Goal: Task Accomplishment & Management: Manage account settings

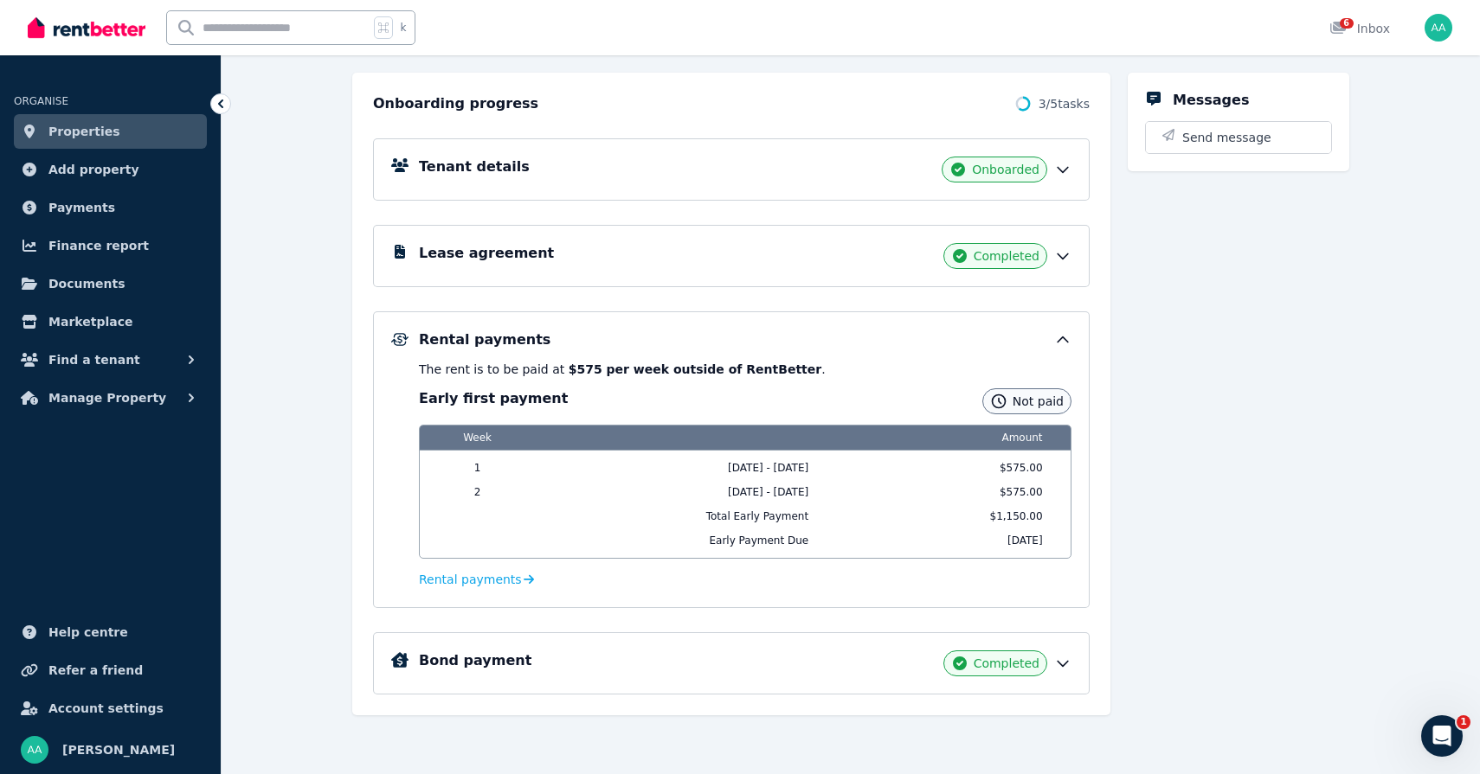
click at [1036, 405] on span "Not paid" at bounding box center [1037, 401] width 51 height 17
click at [1073, 337] on div "Rental payments The rent is to be paid at $575 per week outside of RentBetter .…" at bounding box center [731, 460] width 716 height 297
click at [1056, 342] on icon at bounding box center [1062, 339] width 17 height 17
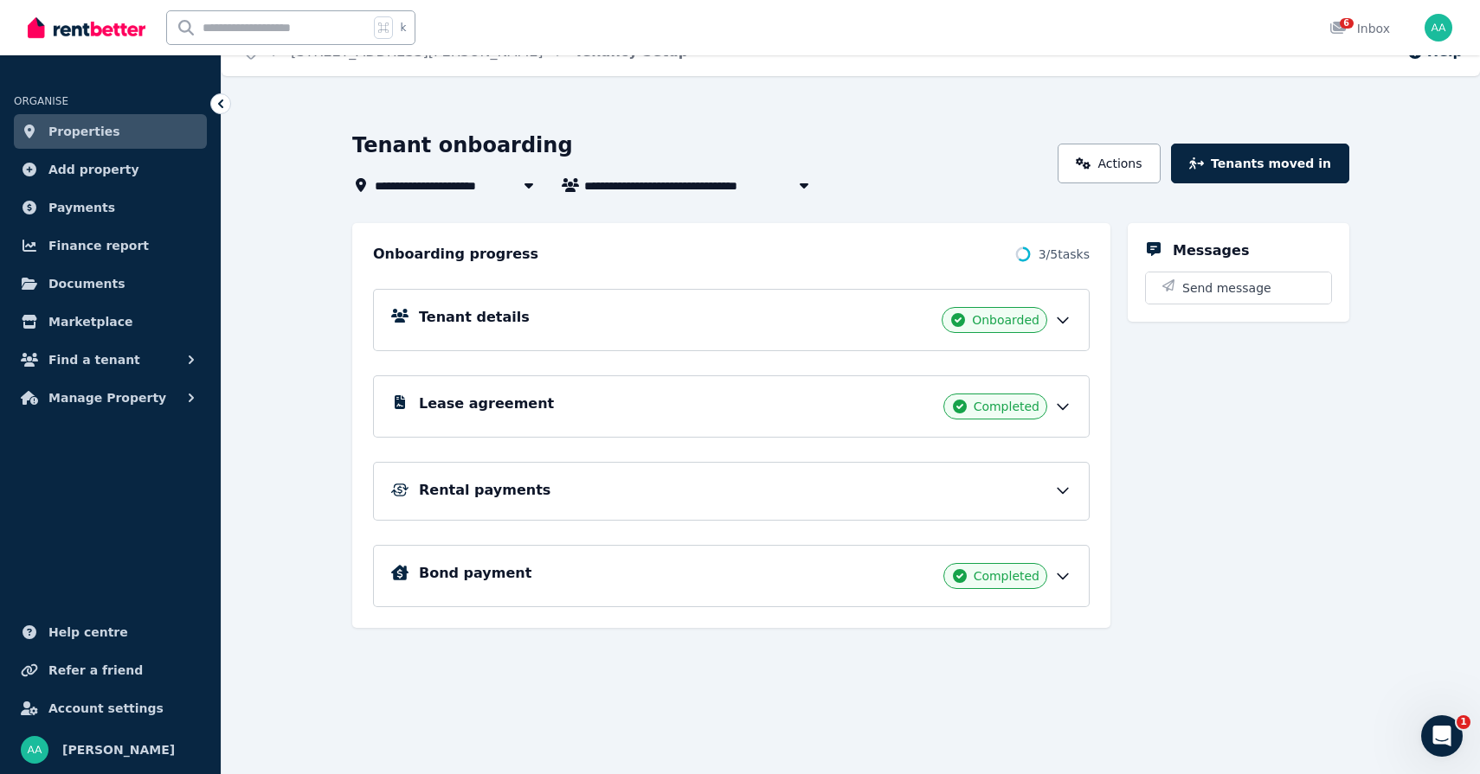
scroll to position [28, 0]
click at [993, 489] on div "Rental payments" at bounding box center [745, 490] width 652 height 21
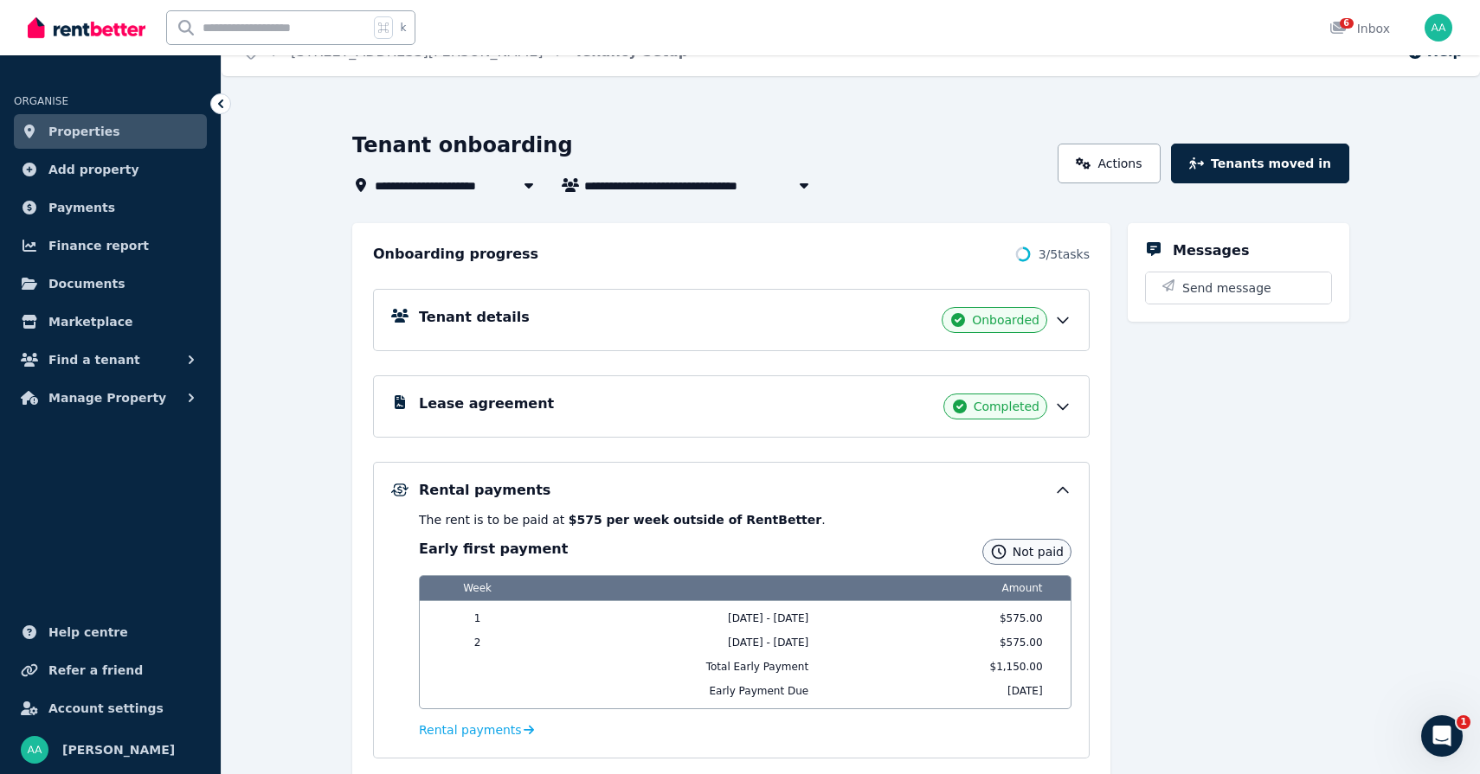
scroll to position [178, 0]
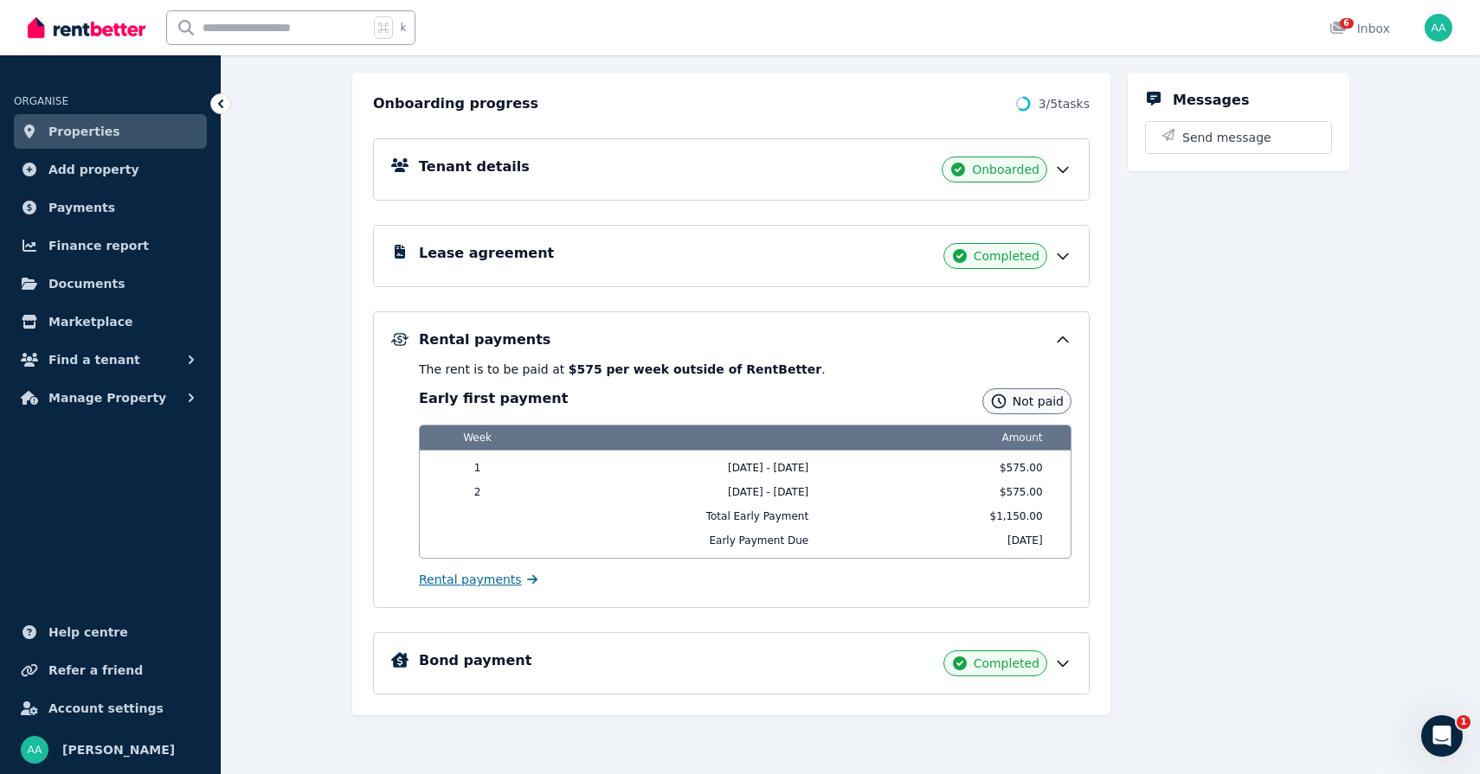
click at [459, 579] on span "Rental payments" at bounding box center [470, 579] width 103 height 17
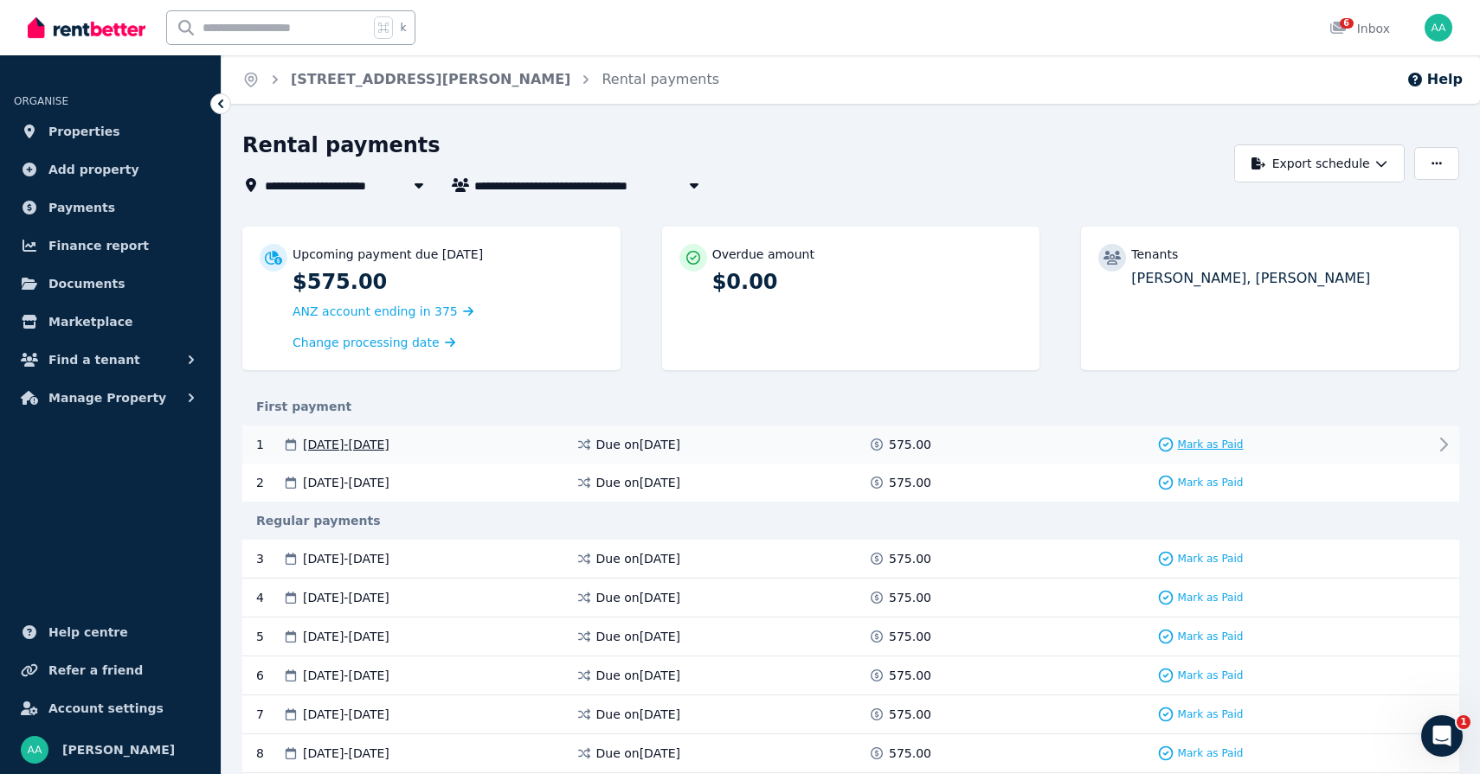
click at [1224, 447] on span "Mark as Paid" at bounding box center [1211, 445] width 66 height 14
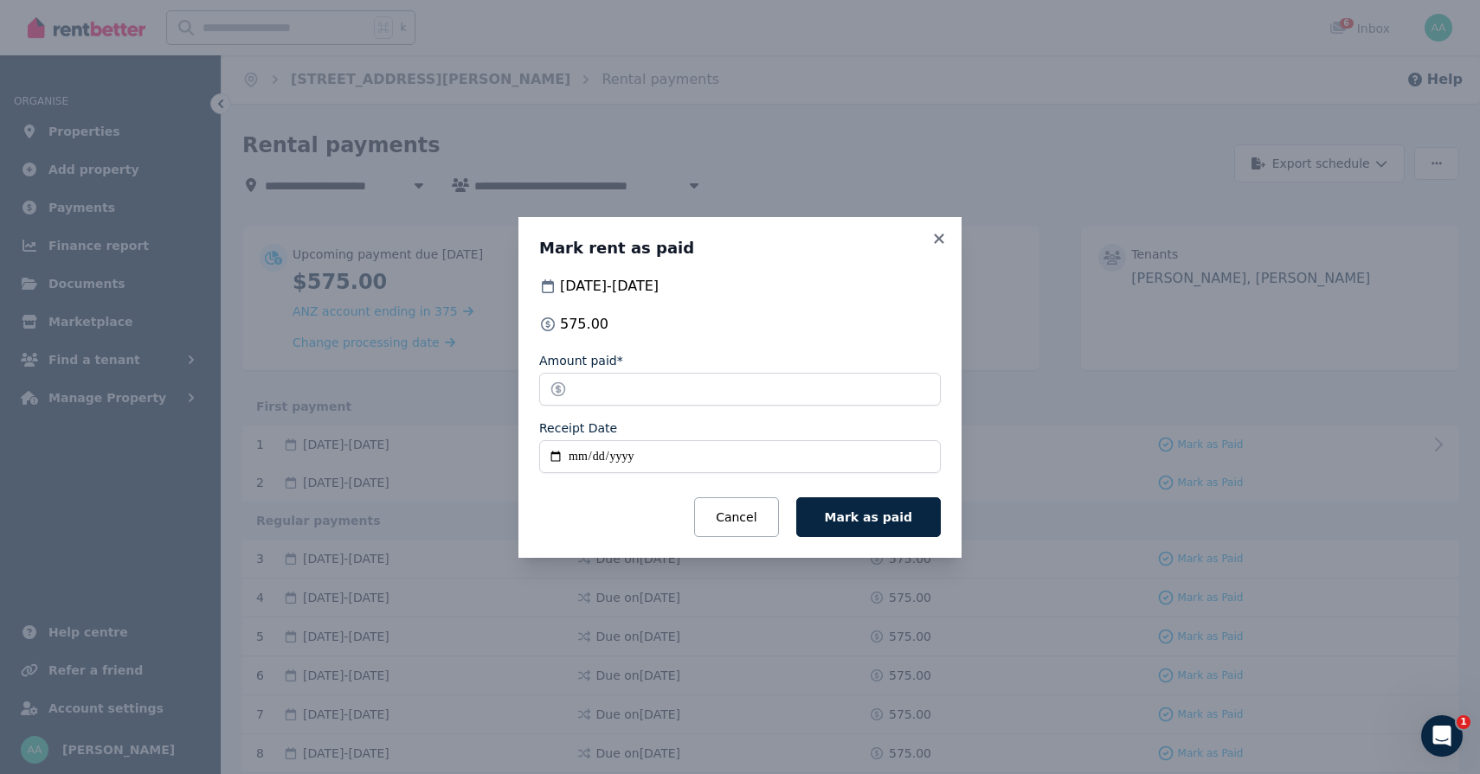
click at [578, 458] on input "Receipt Date" at bounding box center [739, 456] width 401 height 33
type input "**********"
click at [913, 513] on button "Mark as paid" at bounding box center [868, 518] width 145 height 40
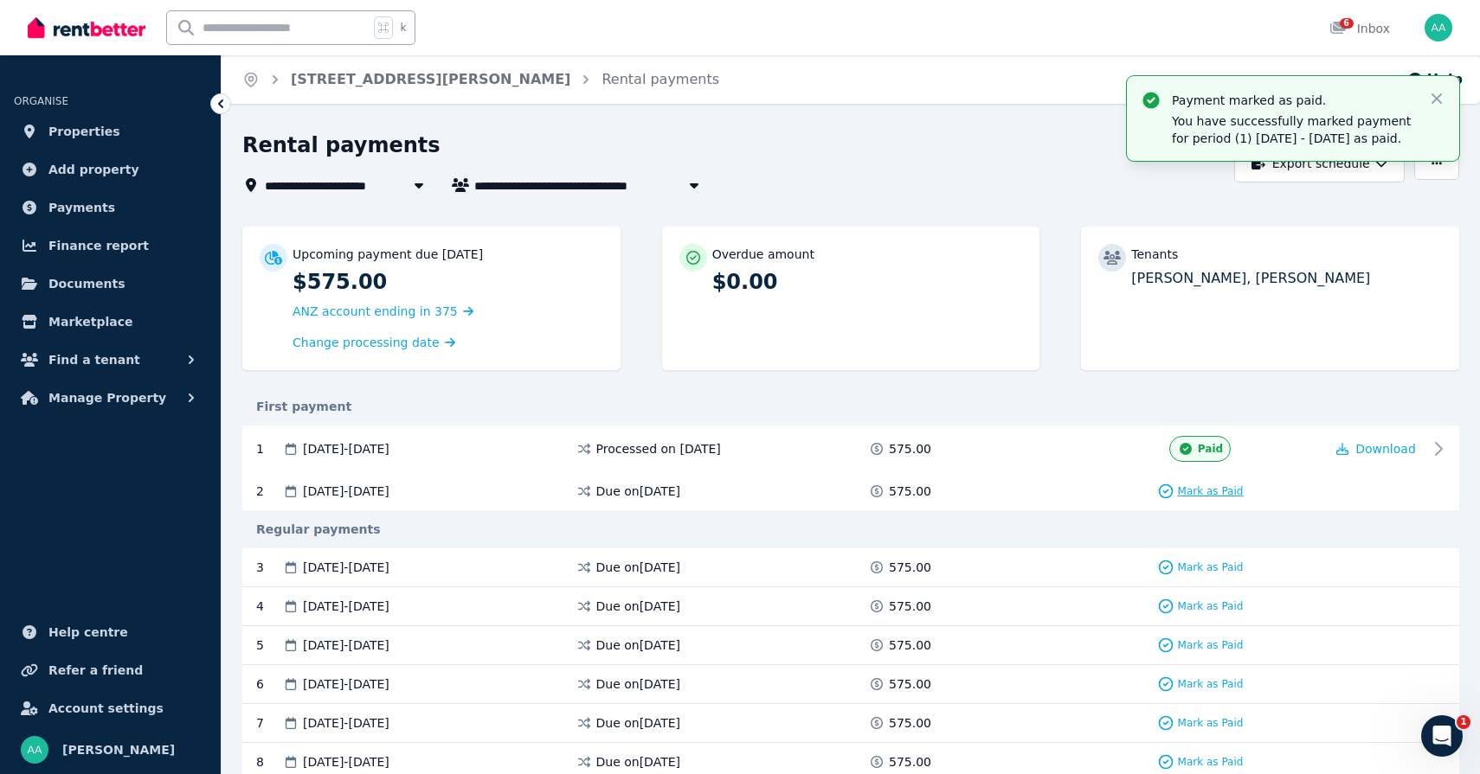
click at [1216, 491] on span "Mark as Paid" at bounding box center [1211, 492] width 66 height 14
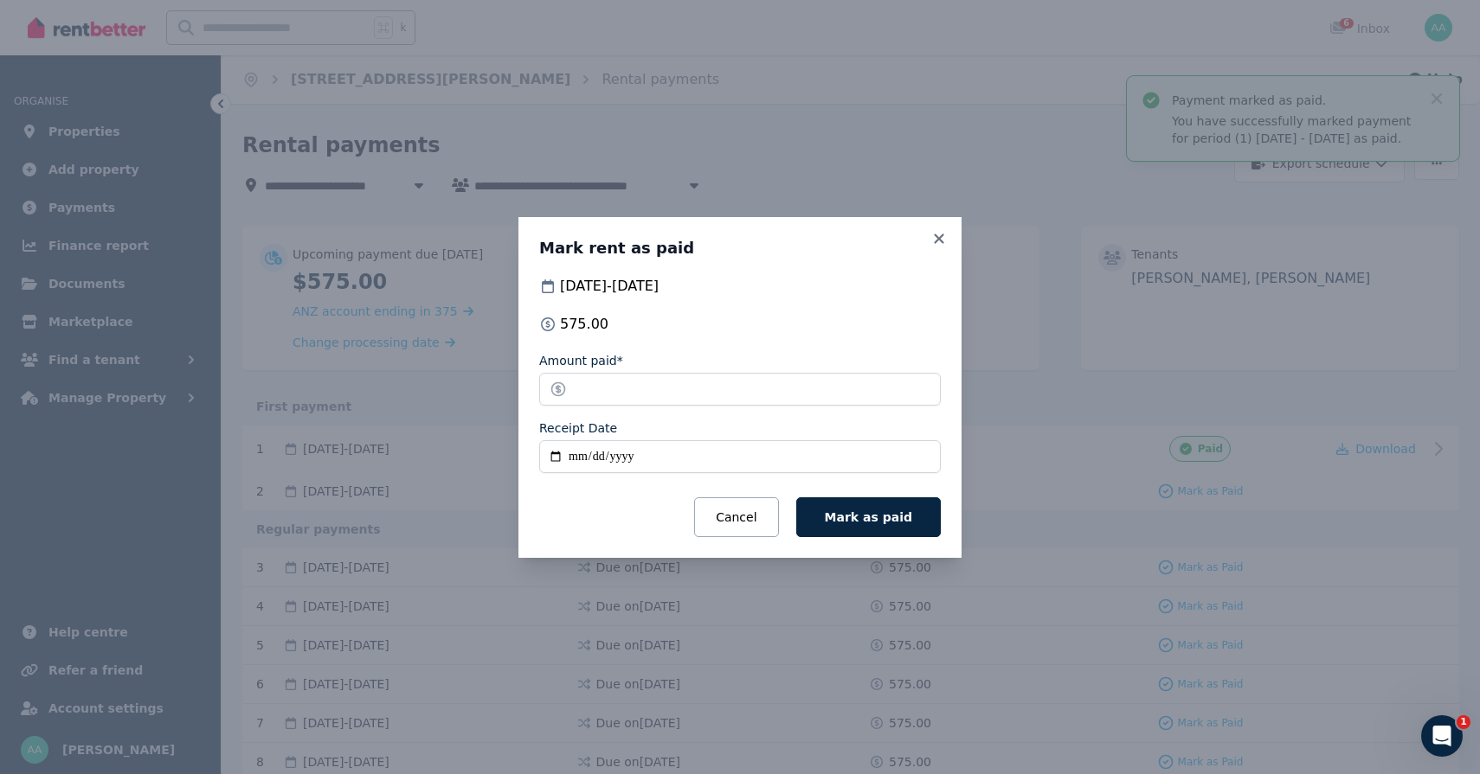
click at [571, 457] on input "Receipt Date" at bounding box center [739, 456] width 401 height 33
type input "**********"
click at [863, 526] on button "Mark as paid" at bounding box center [868, 518] width 145 height 40
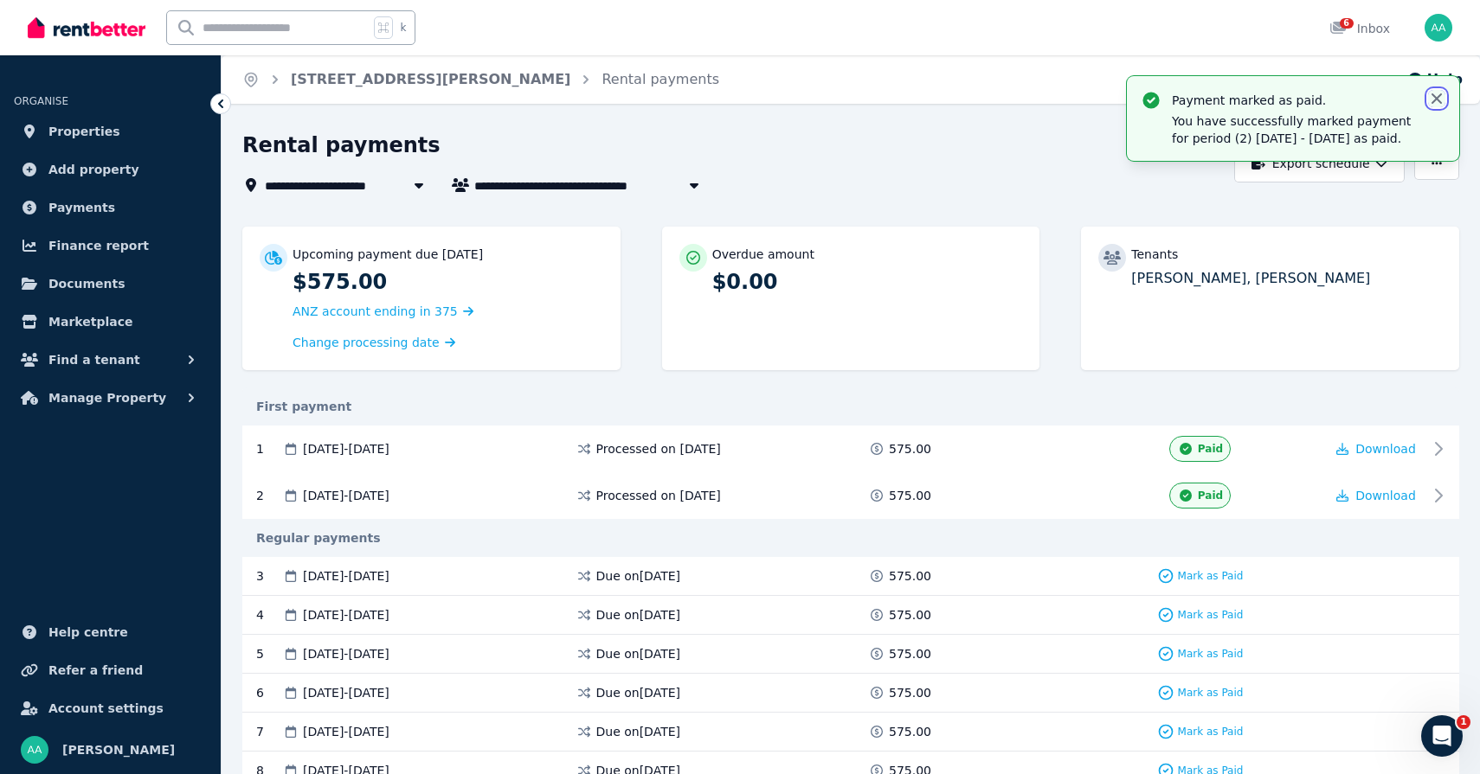
click at [1438, 97] on icon "button" at bounding box center [1436, 98] width 10 height 10
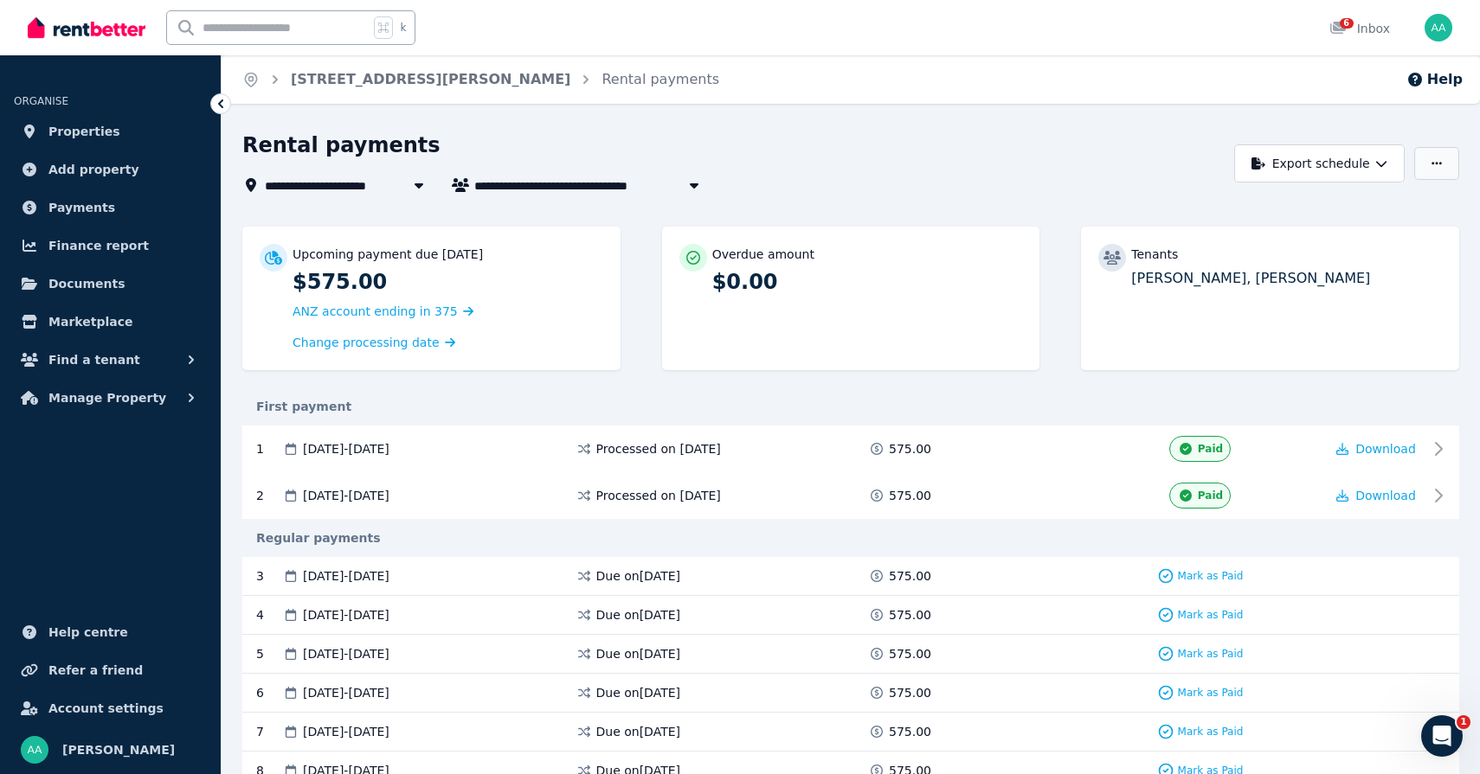
click at [1431, 157] on icon "button" at bounding box center [1436, 163] width 10 height 12
click at [358, 342] on span "Change processing date" at bounding box center [365, 342] width 147 height 17
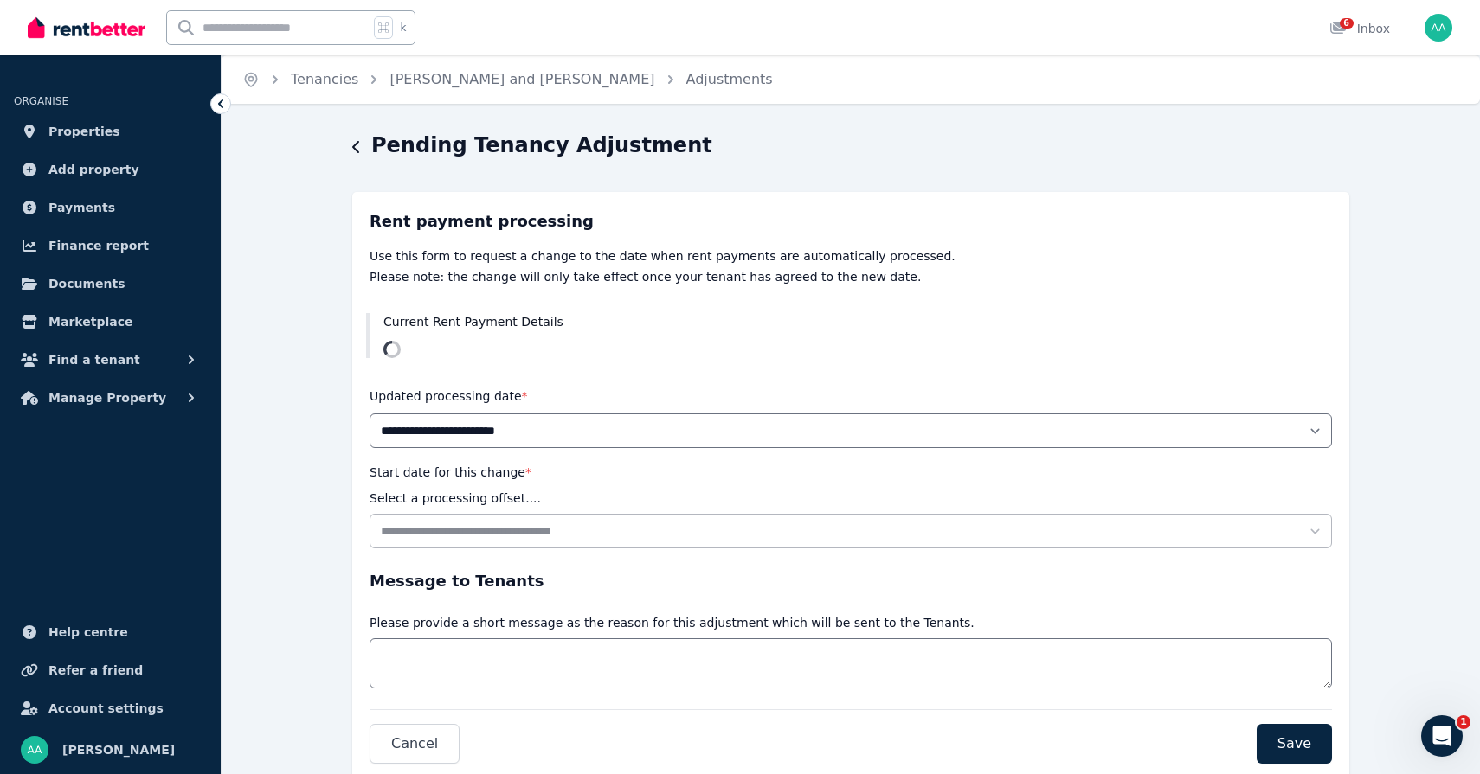
click at [351, 151] on div "**********" at bounding box center [851, 481] width 1258 height 698
click at [355, 150] on icon "button" at bounding box center [355, 147] width 7 height 12
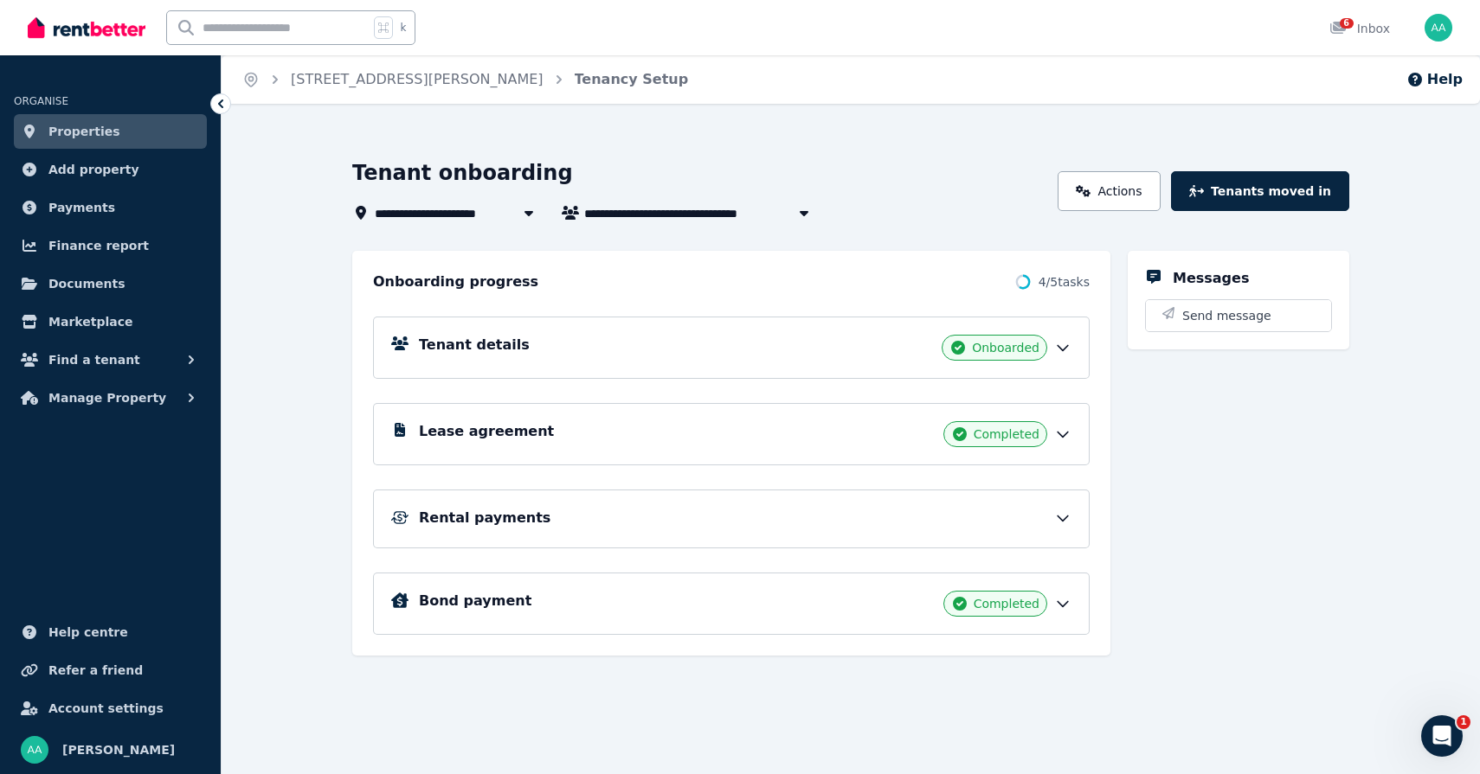
click at [445, 528] on h5 "Rental payments" at bounding box center [485, 518] width 132 height 21
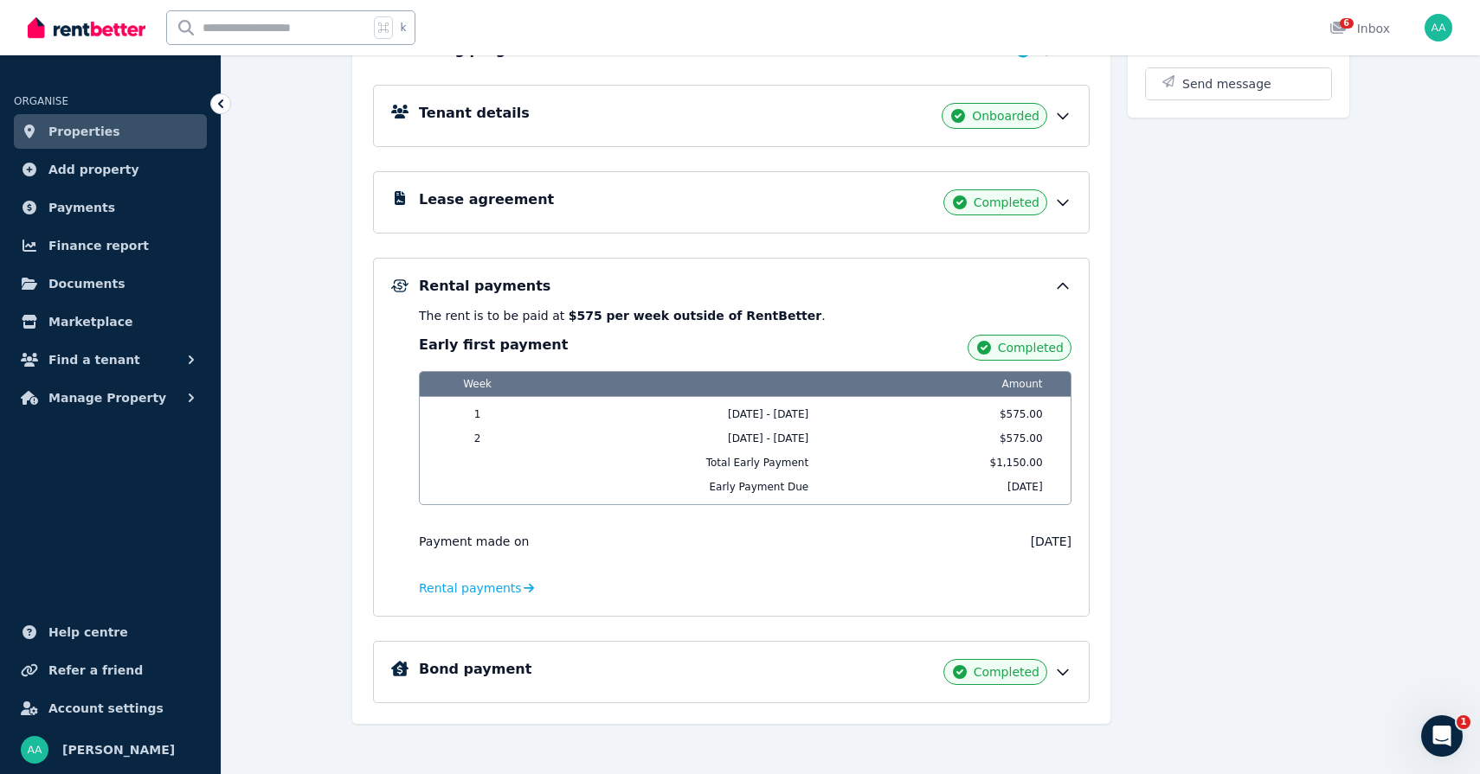
scroll to position [241, 0]
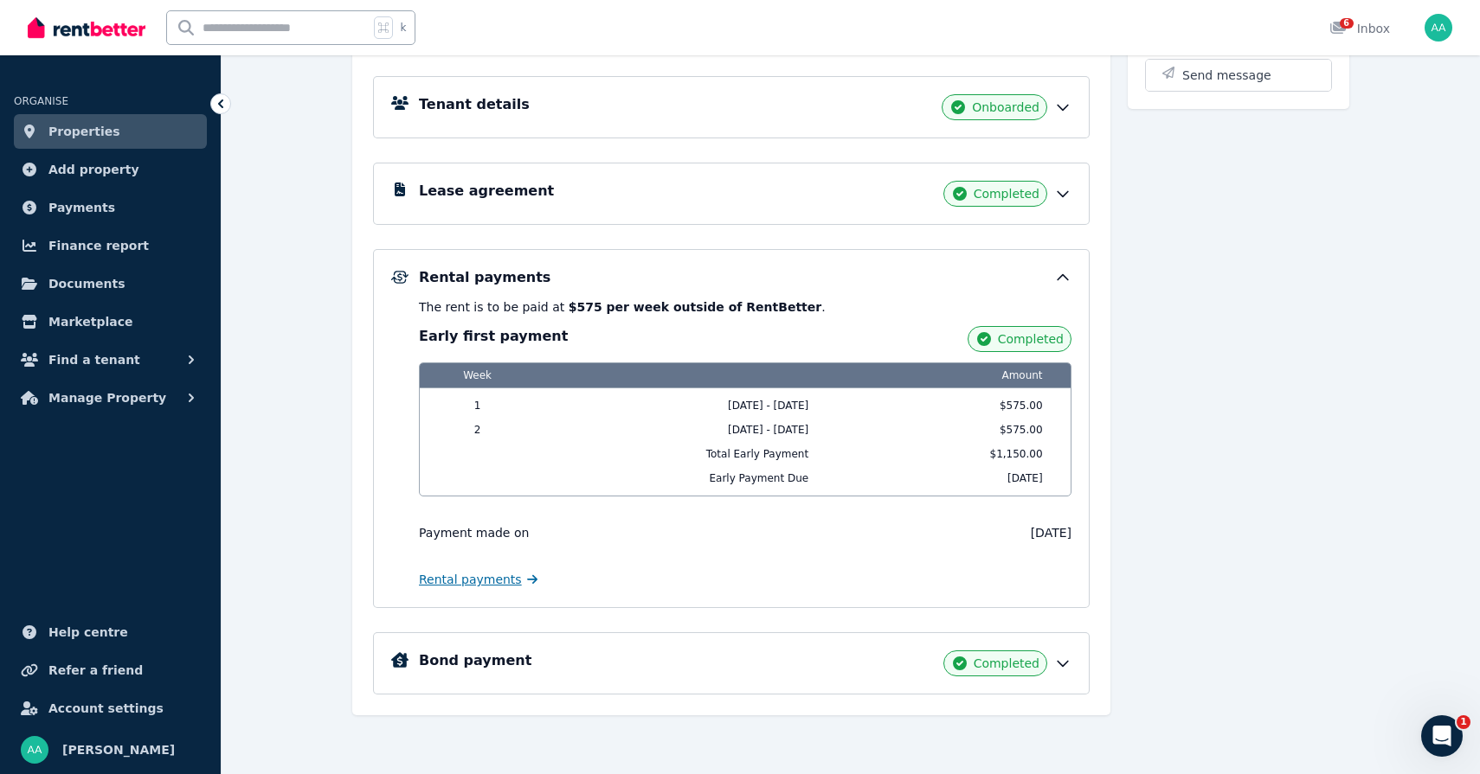
click at [453, 577] on span "Rental payments" at bounding box center [470, 579] width 103 height 17
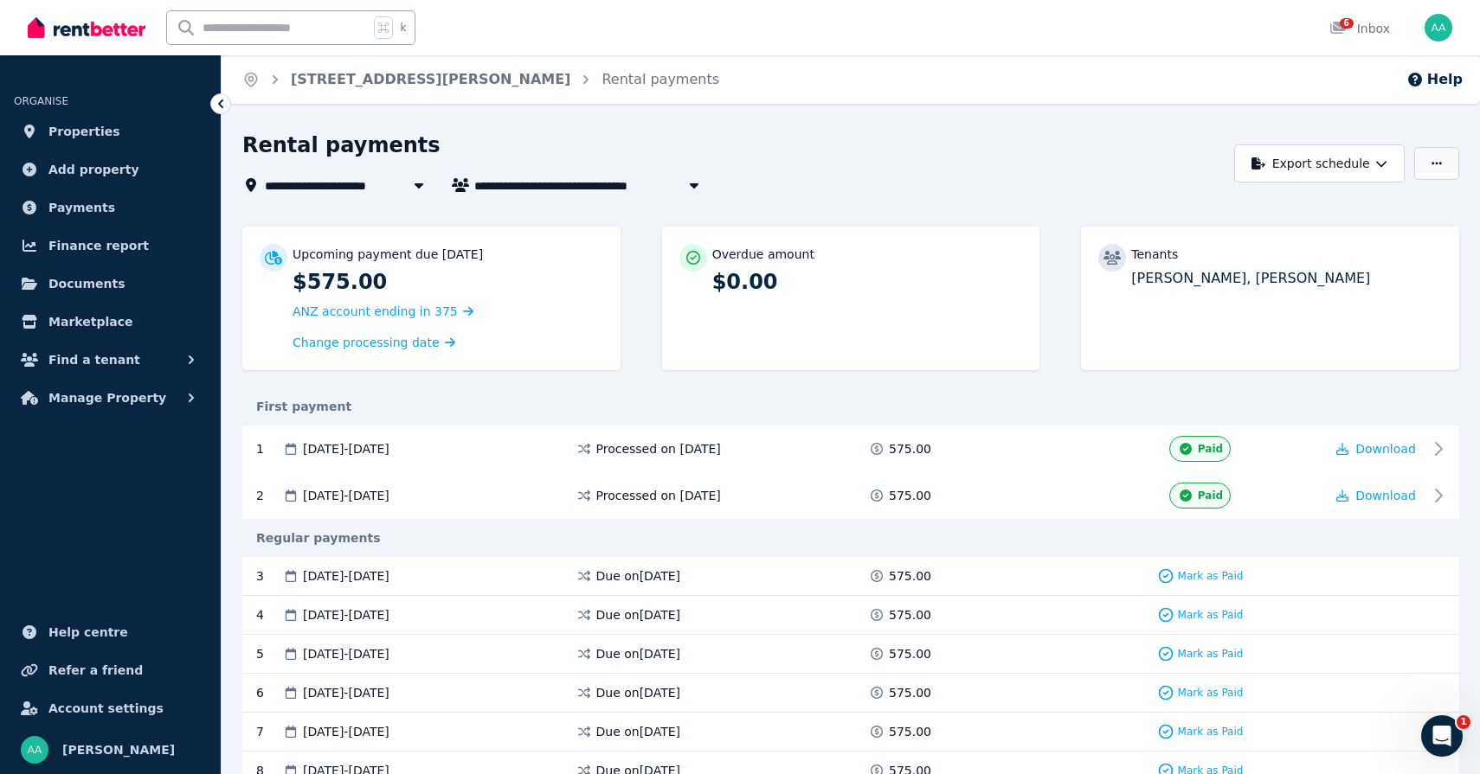
click at [1429, 168] on button "button" at bounding box center [1436, 163] width 45 height 33
click at [961, 305] on div "Overdue amount $0.00" at bounding box center [851, 299] width 378 height 144
click at [252, 88] on ol "Home [STREET_ADDRESS][PERSON_NAME]" at bounding box center [481, 79] width 518 height 48
click at [252, 84] on icon "Breadcrumb" at bounding box center [250, 79] width 17 height 17
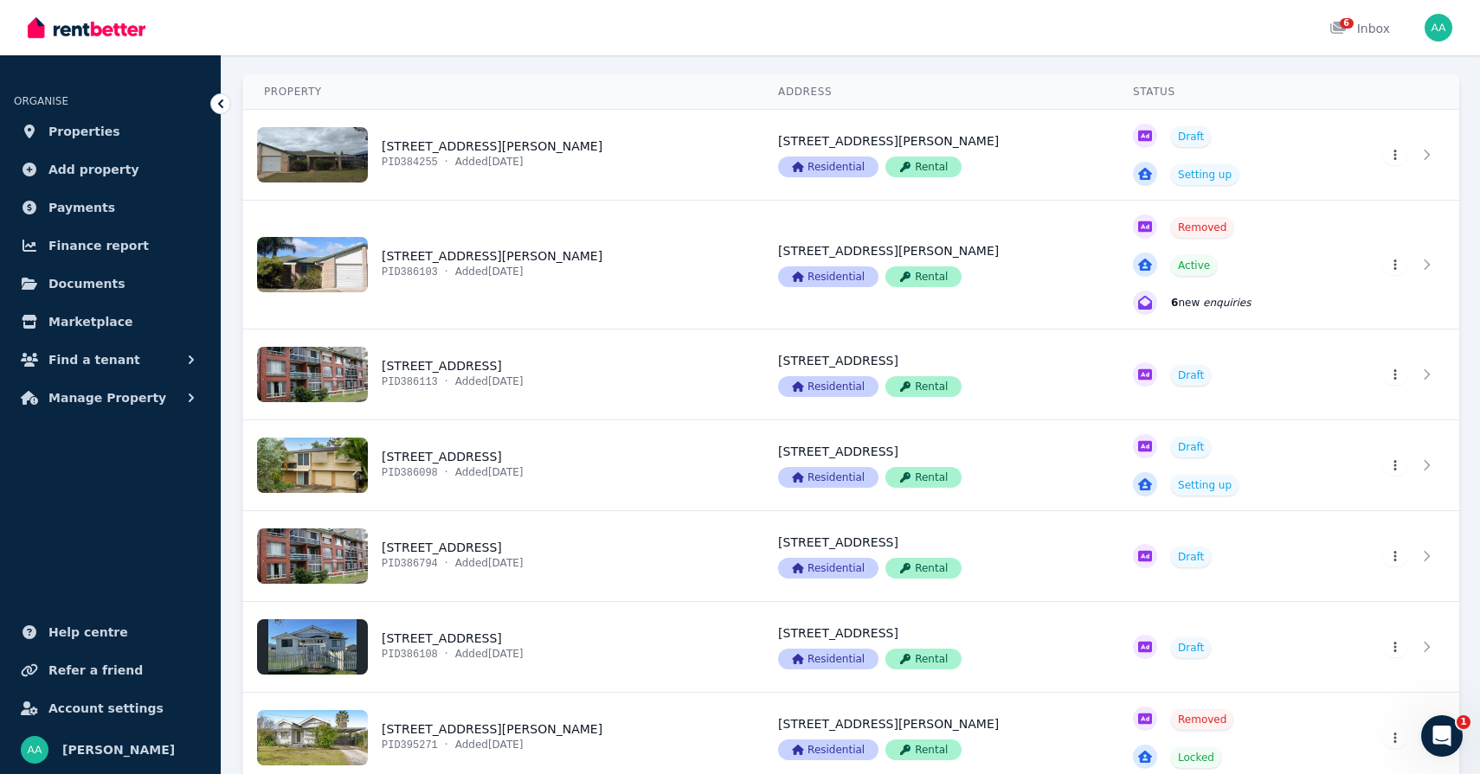
scroll to position [201, 0]
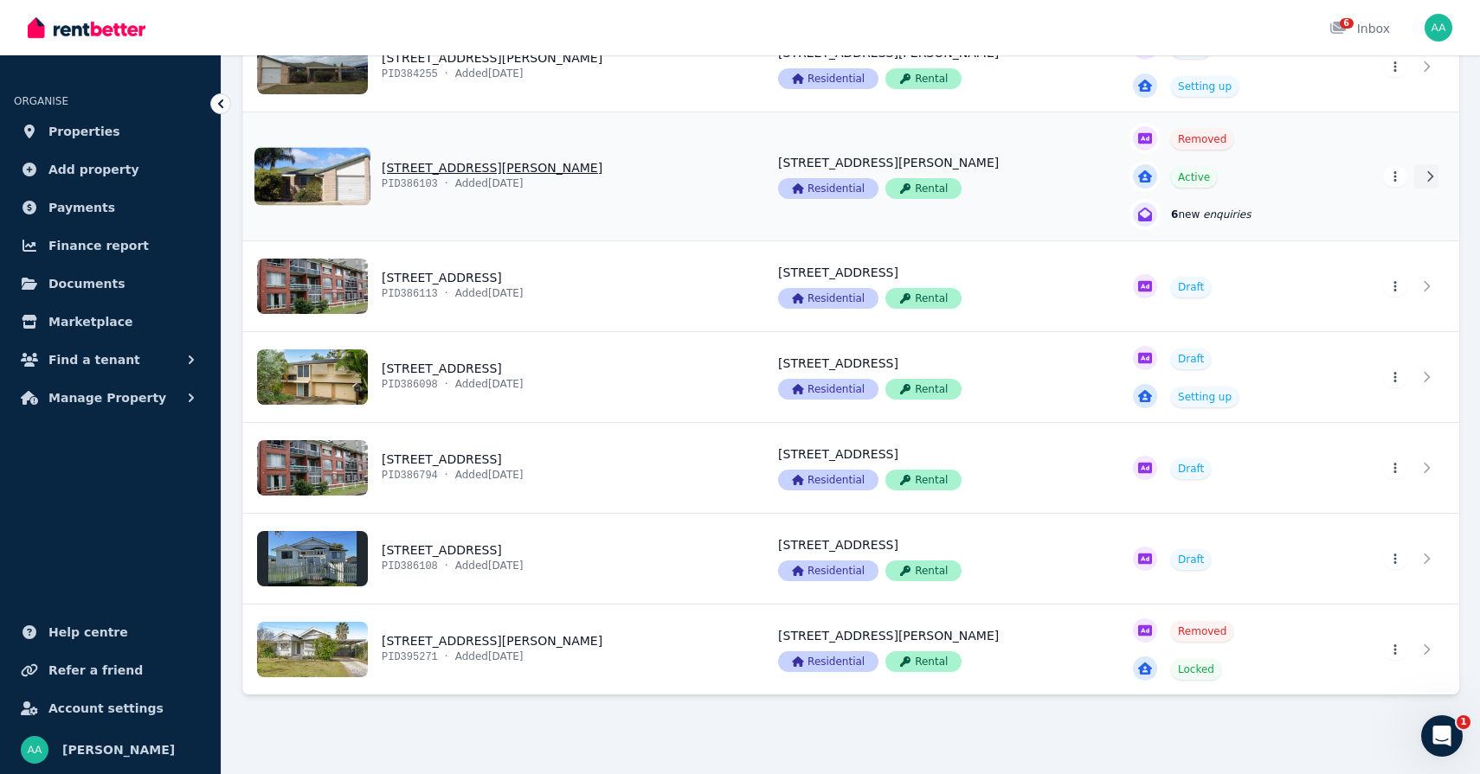
click at [1433, 178] on icon at bounding box center [1429, 176] width 17 height 12
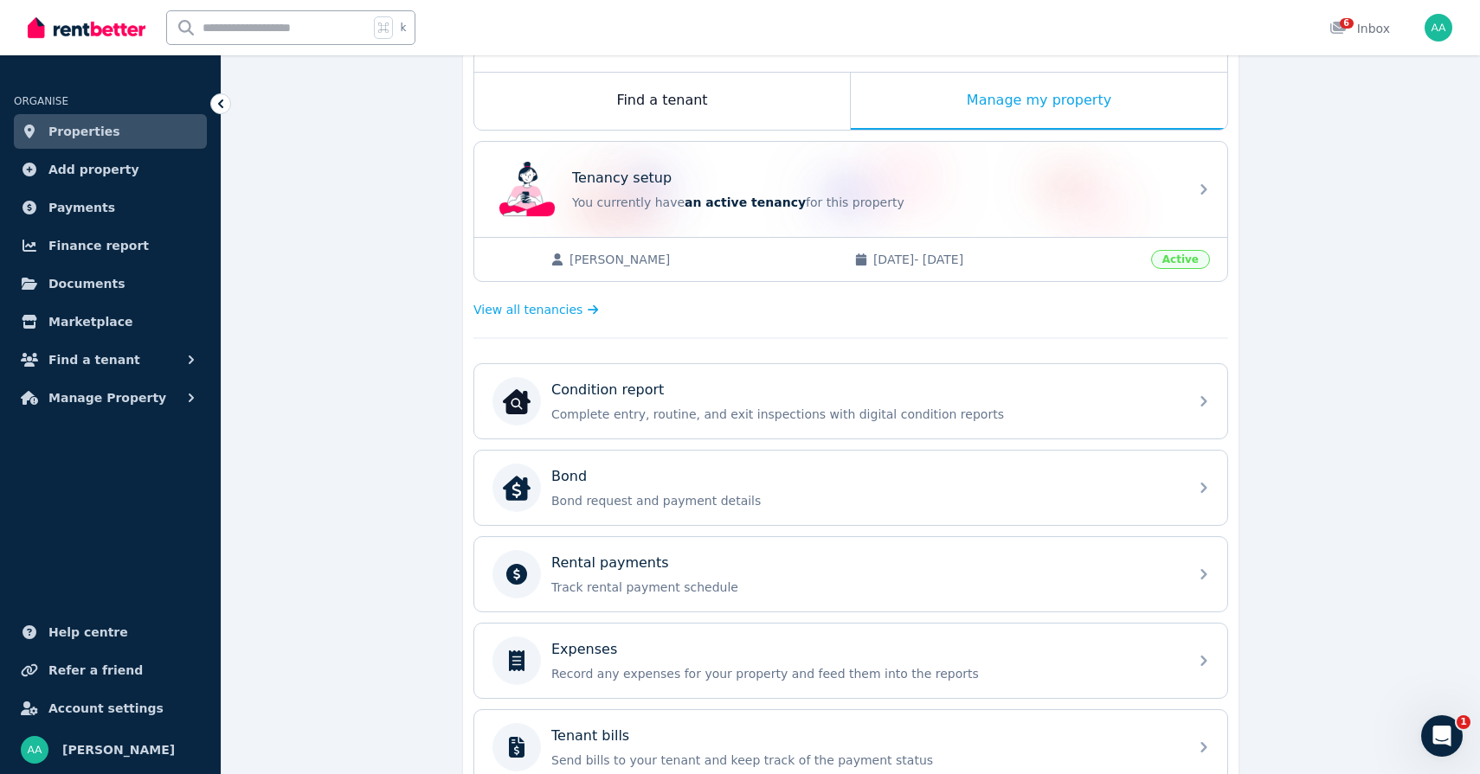
scroll to position [398, 0]
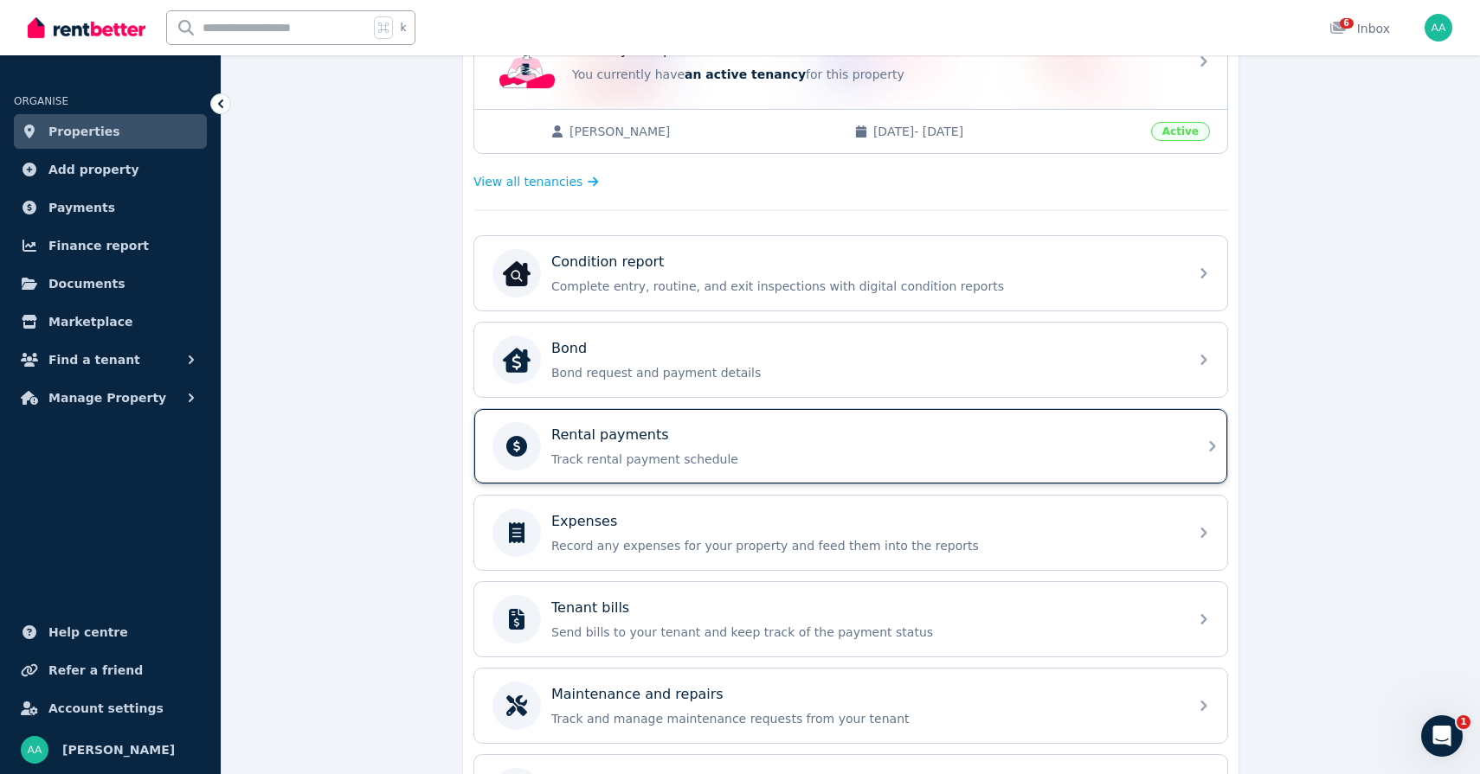
click at [951, 458] on p "Track rental payment schedule" at bounding box center [864, 459] width 626 height 17
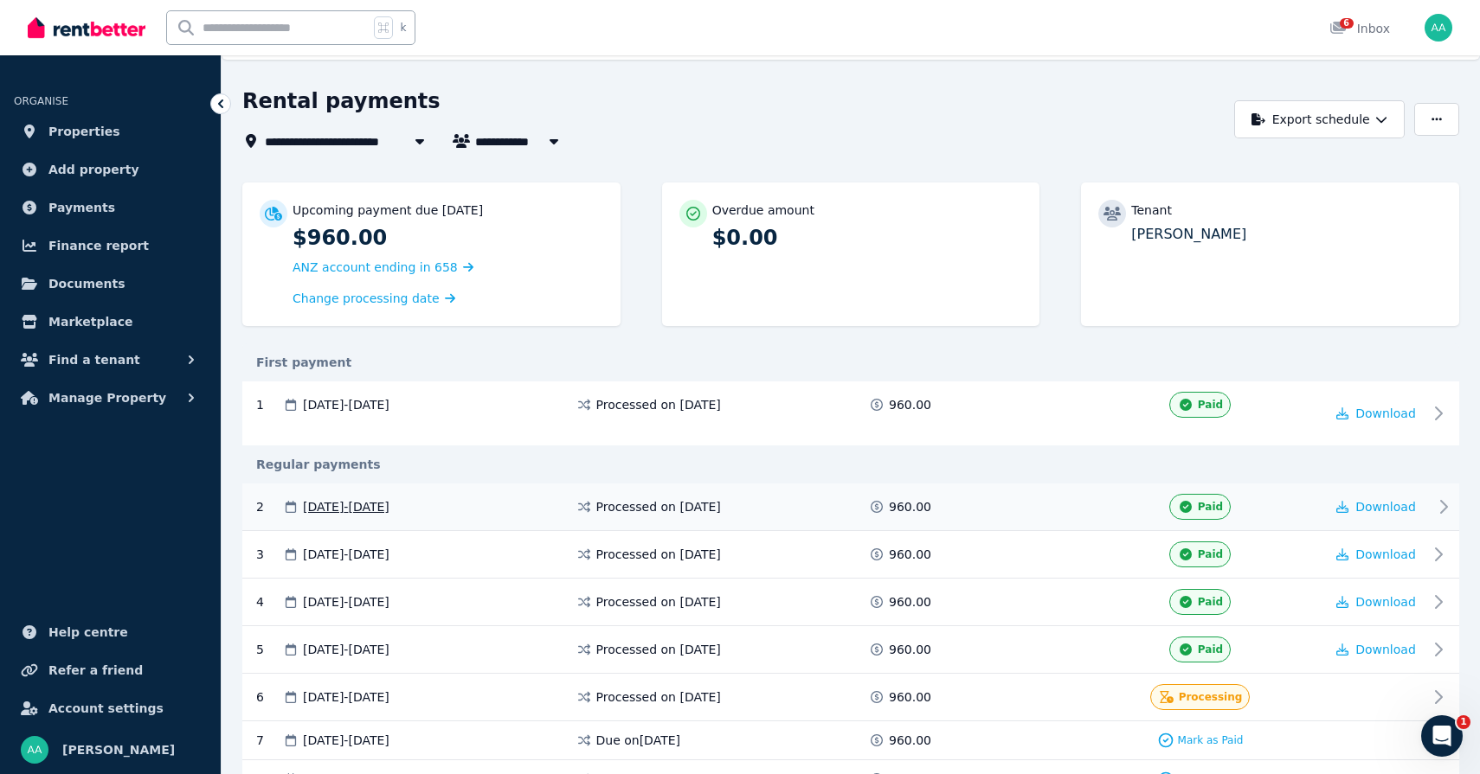
scroll to position [41, 0]
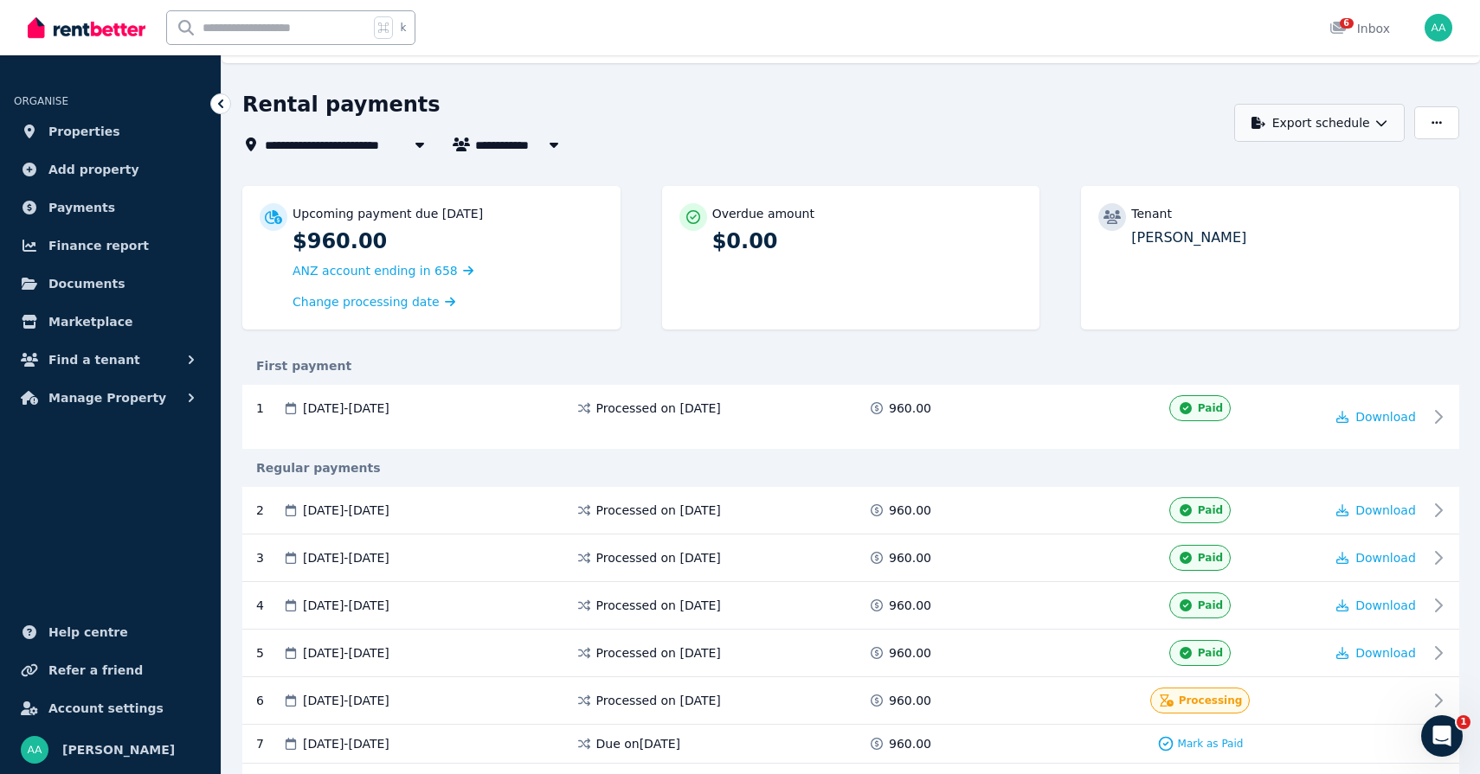
click at [1323, 119] on button "Export schedule" at bounding box center [1319, 123] width 170 height 38
click at [1297, 165] on div "PDF" at bounding box center [1320, 167] width 147 height 17
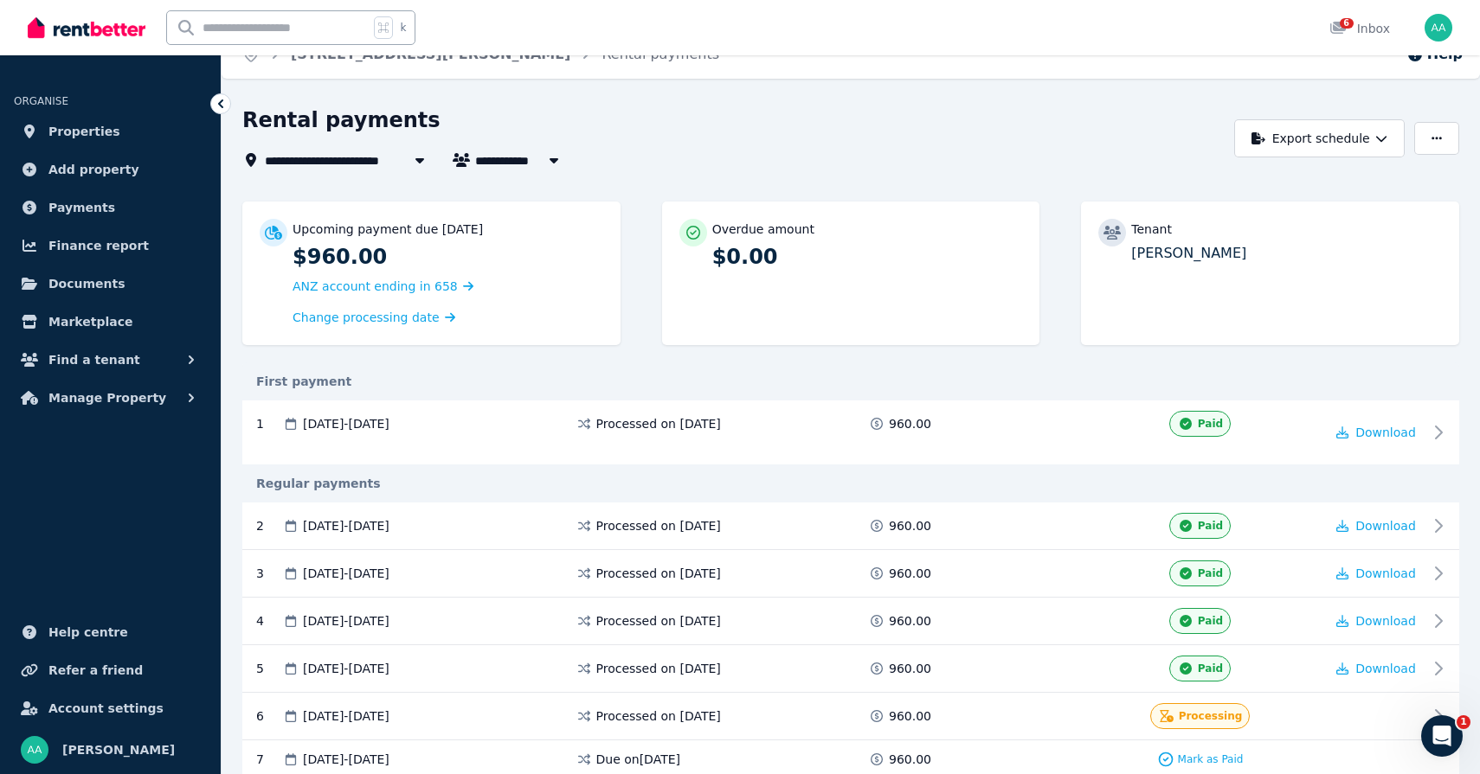
scroll to position [0, 0]
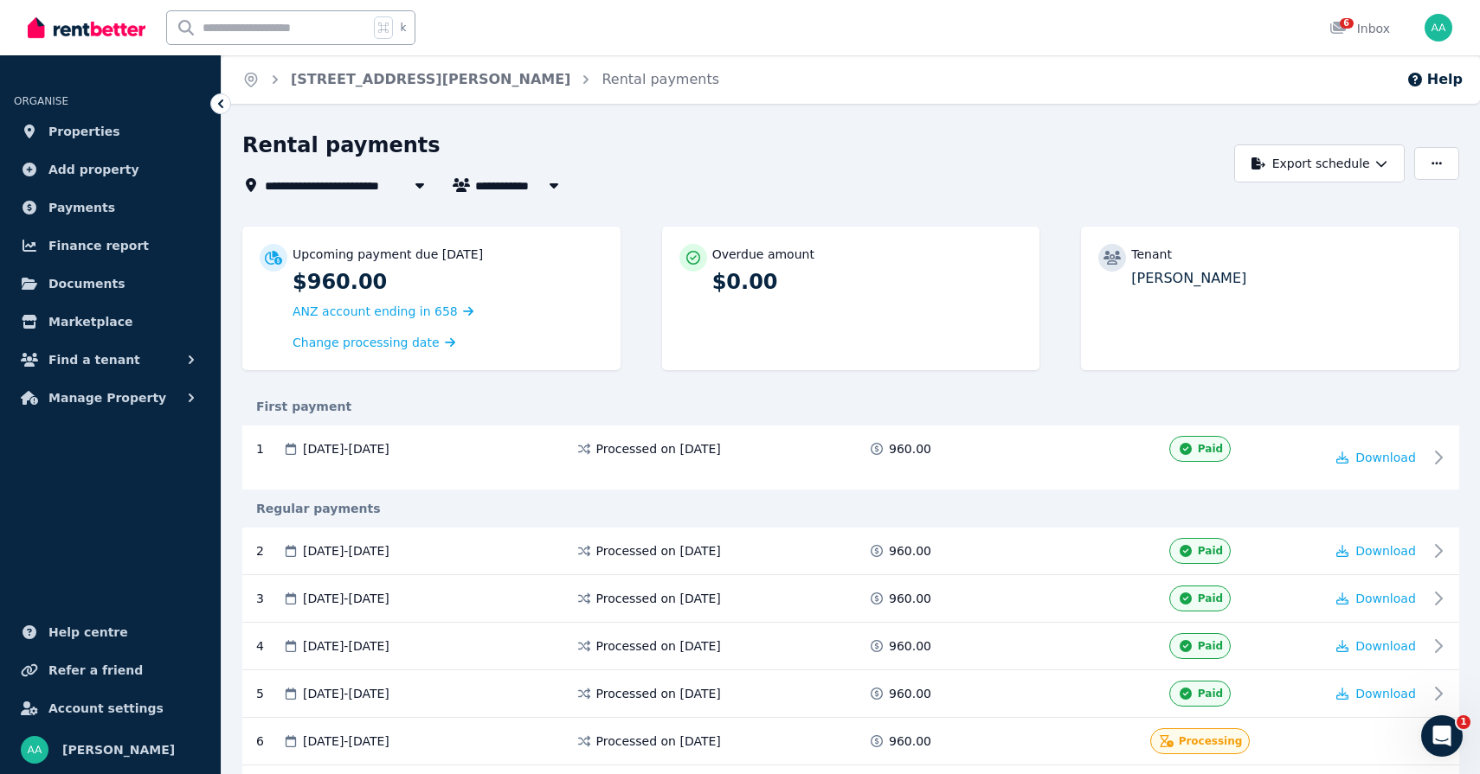
click at [162, 108] on li "ORGANISE" at bounding box center [110, 92] width 193 height 38
click at [59, 136] on span "Properties" at bounding box center [84, 131] width 72 height 21
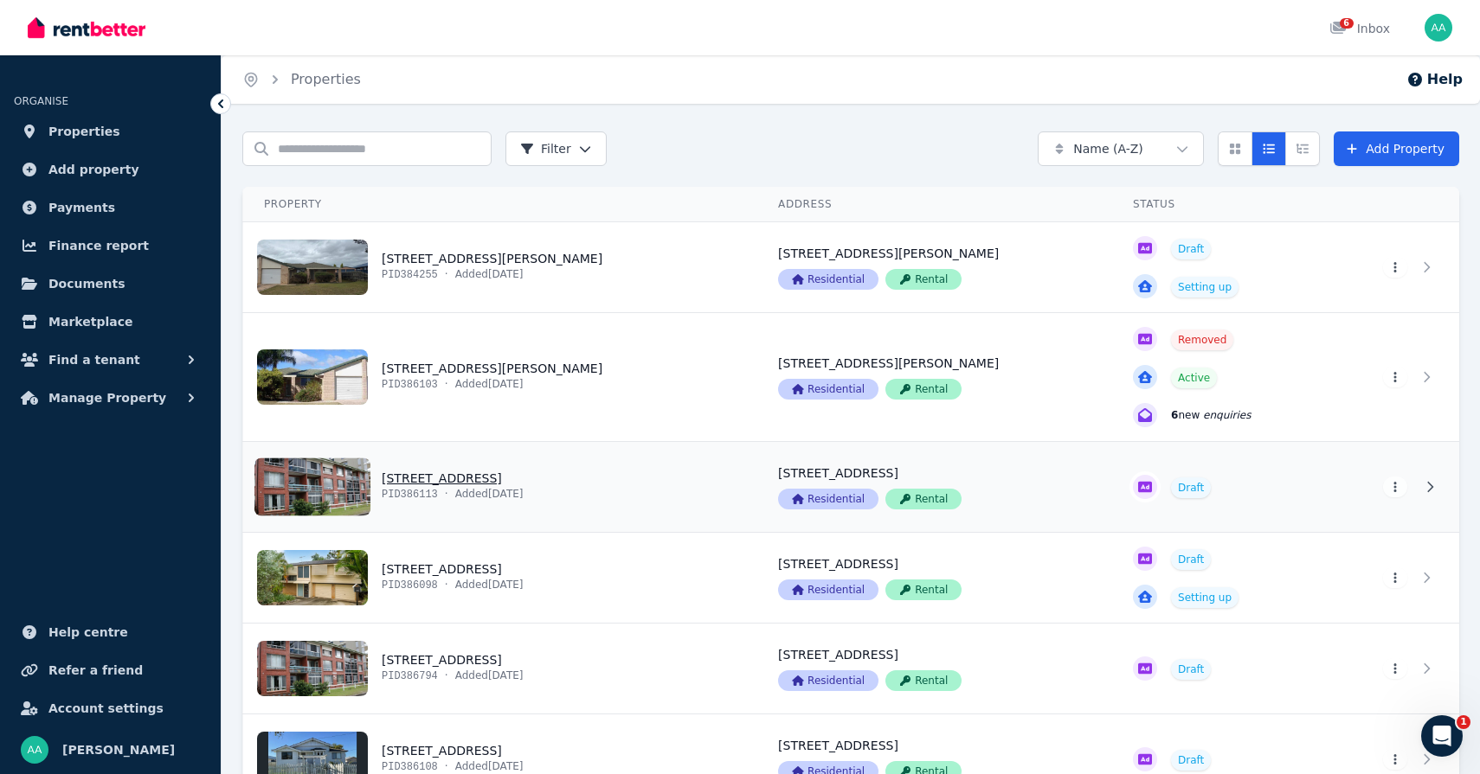
scroll to position [201, 0]
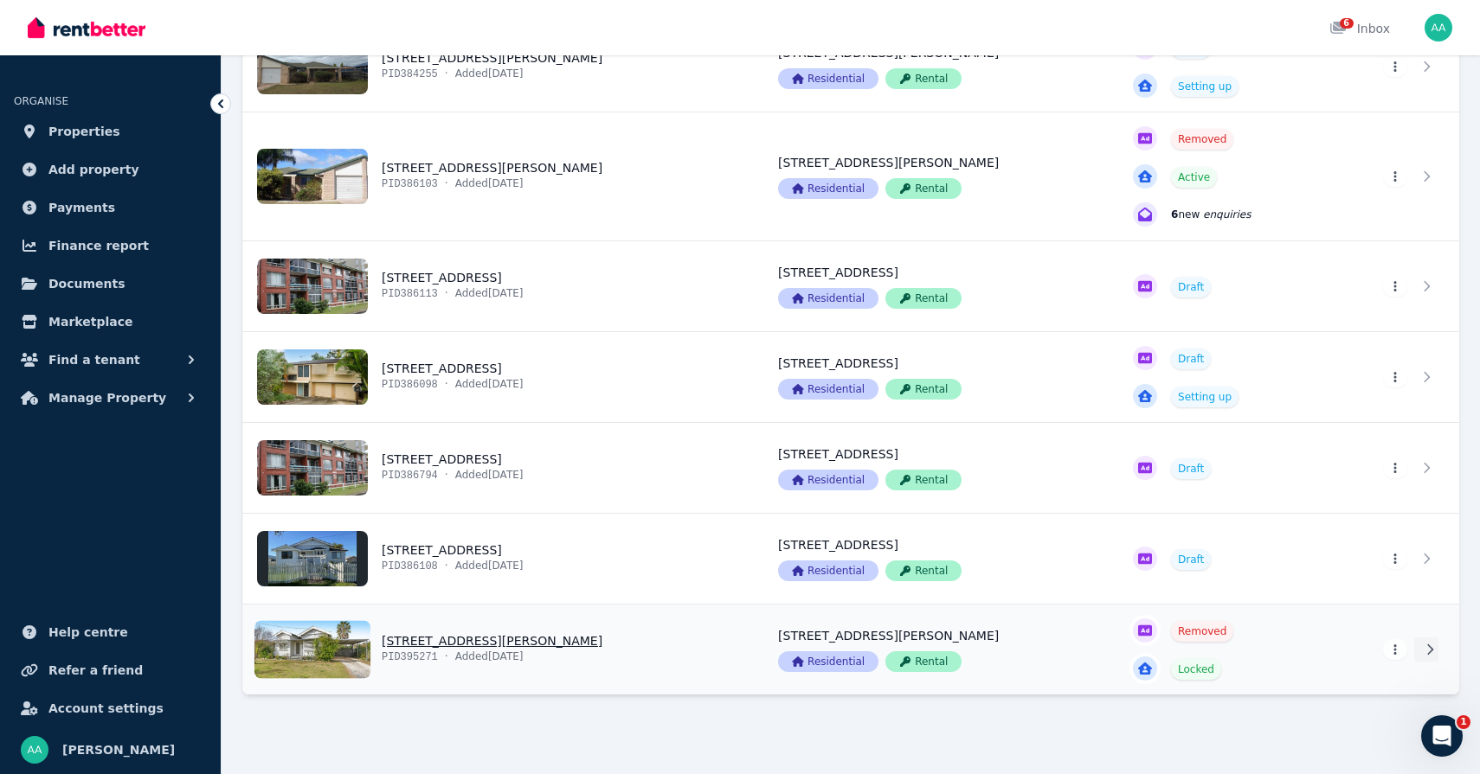
click at [1423, 639] on link at bounding box center [1426, 650] width 24 height 24
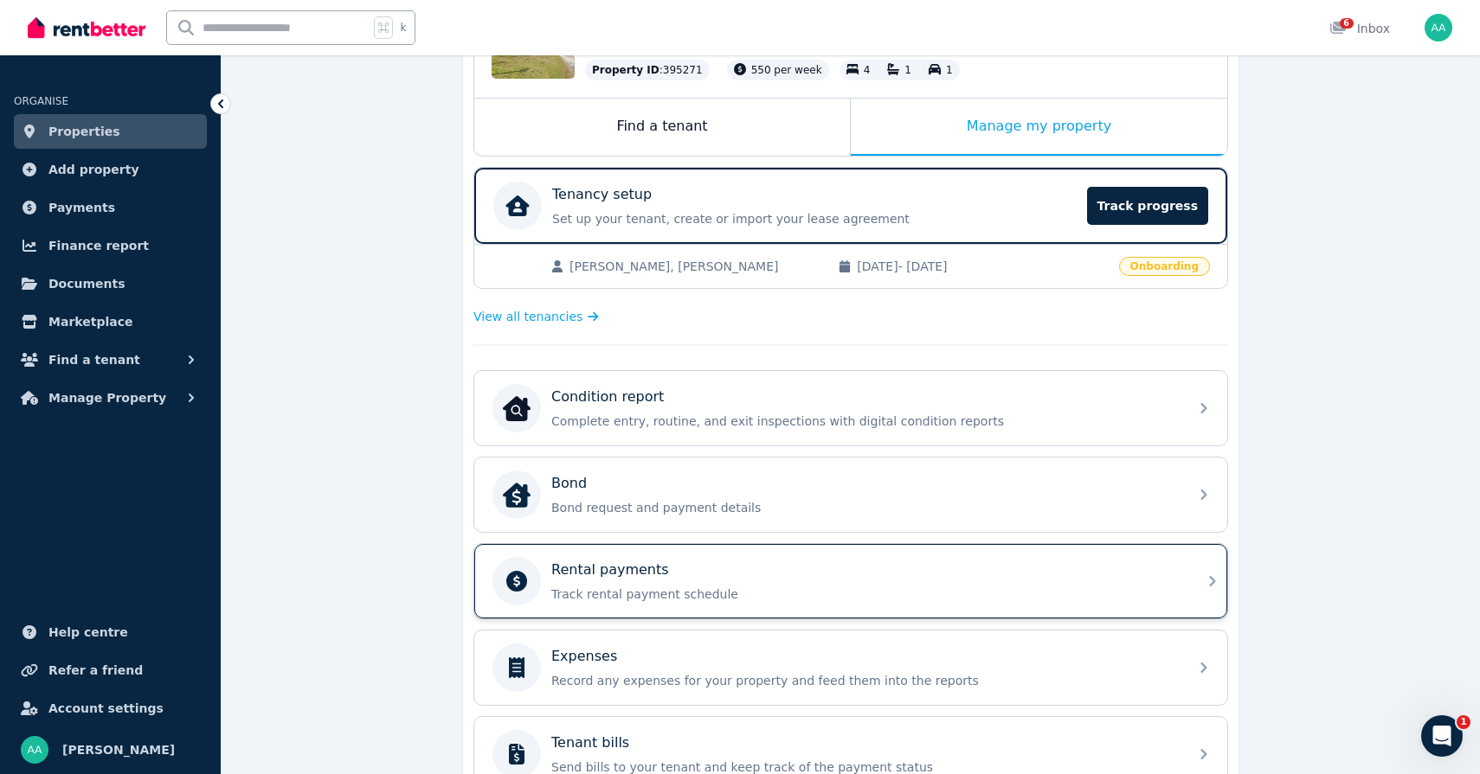
scroll to position [254, 0]
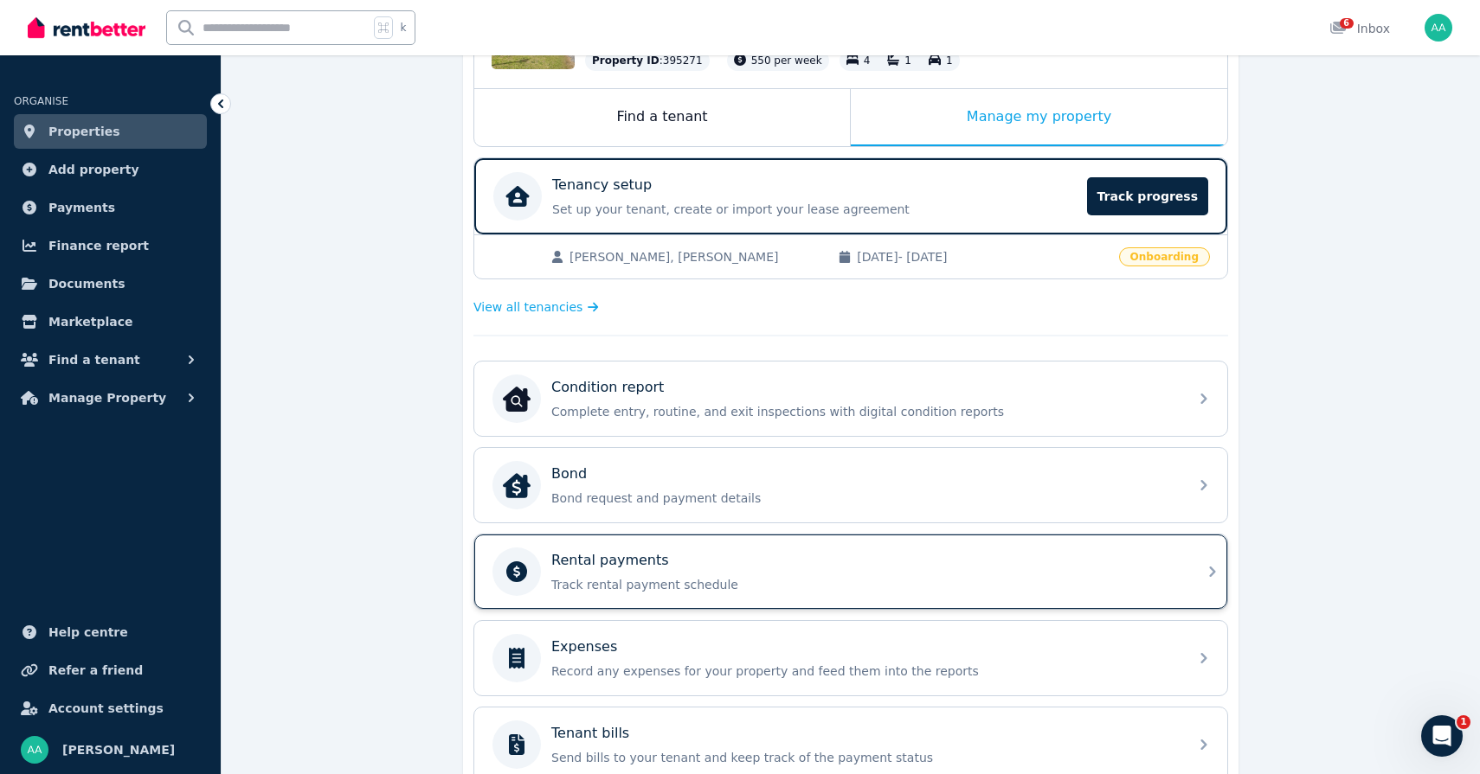
click at [870, 566] on div "Rental payments" at bounding box center [864, 560] width 626 height 21
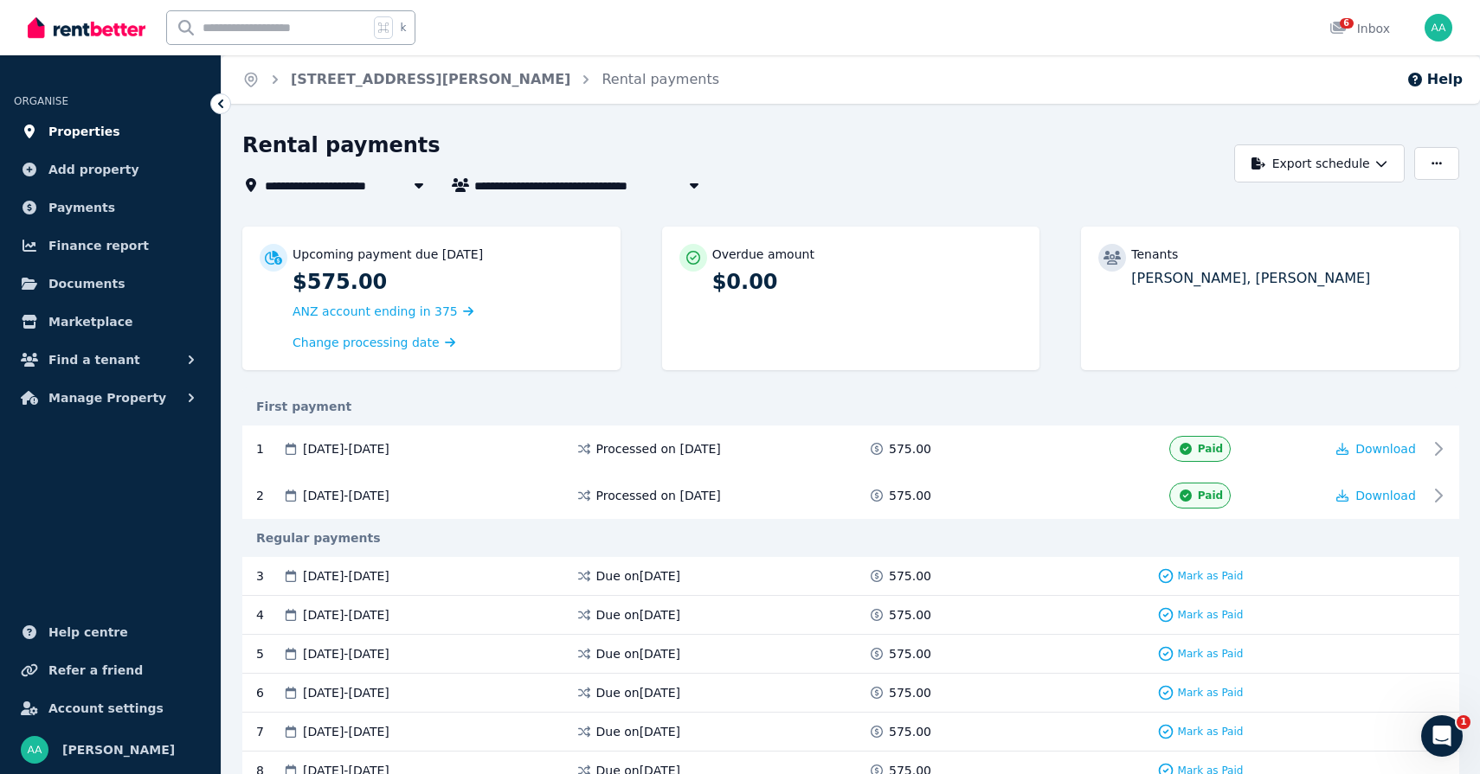
click at [141, 125] on link "Properties" at bounding box center [110, 131] width 193 height 35
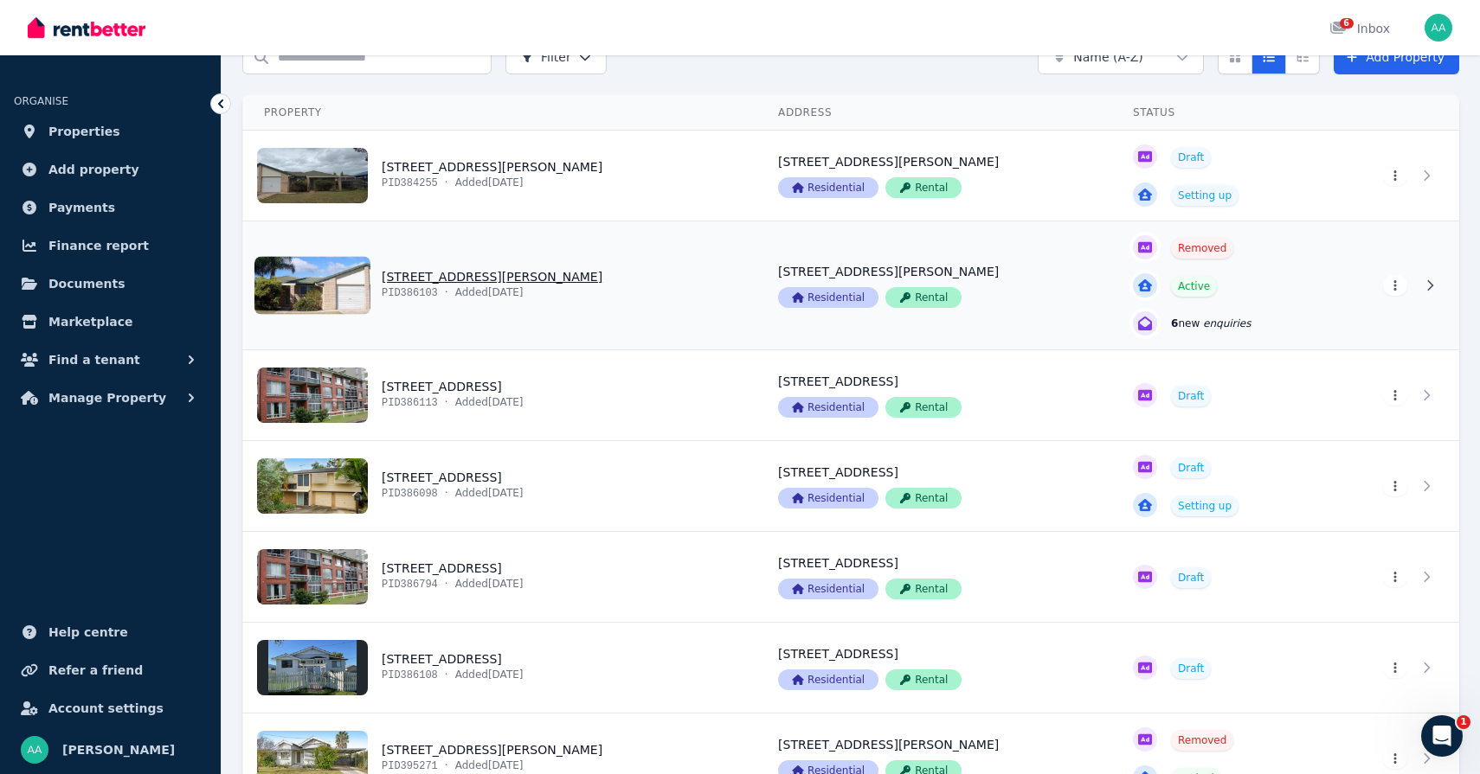
scroll to position [93, 0]
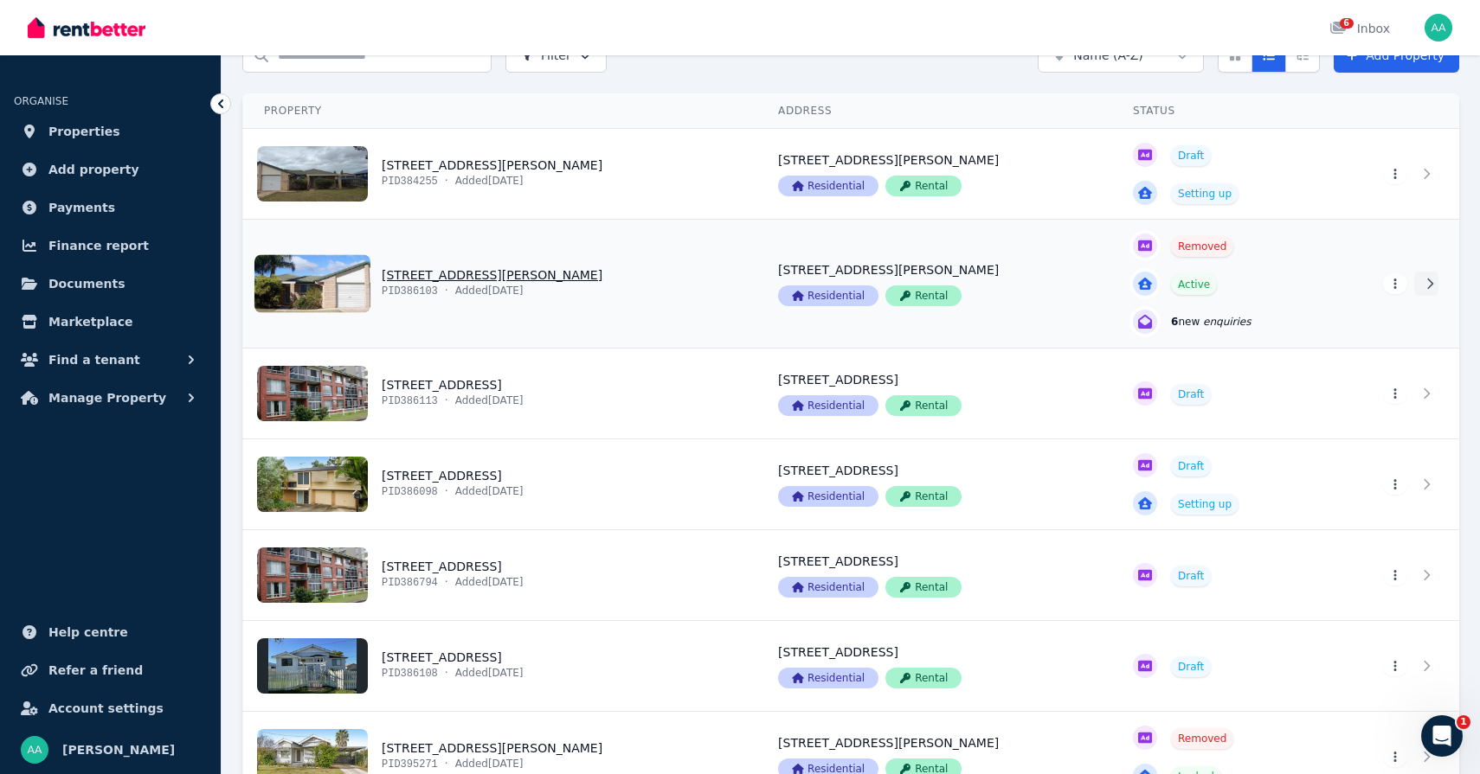
click at [1422, 287] on icon at bounding box center [1429, 284] width 17 height 12
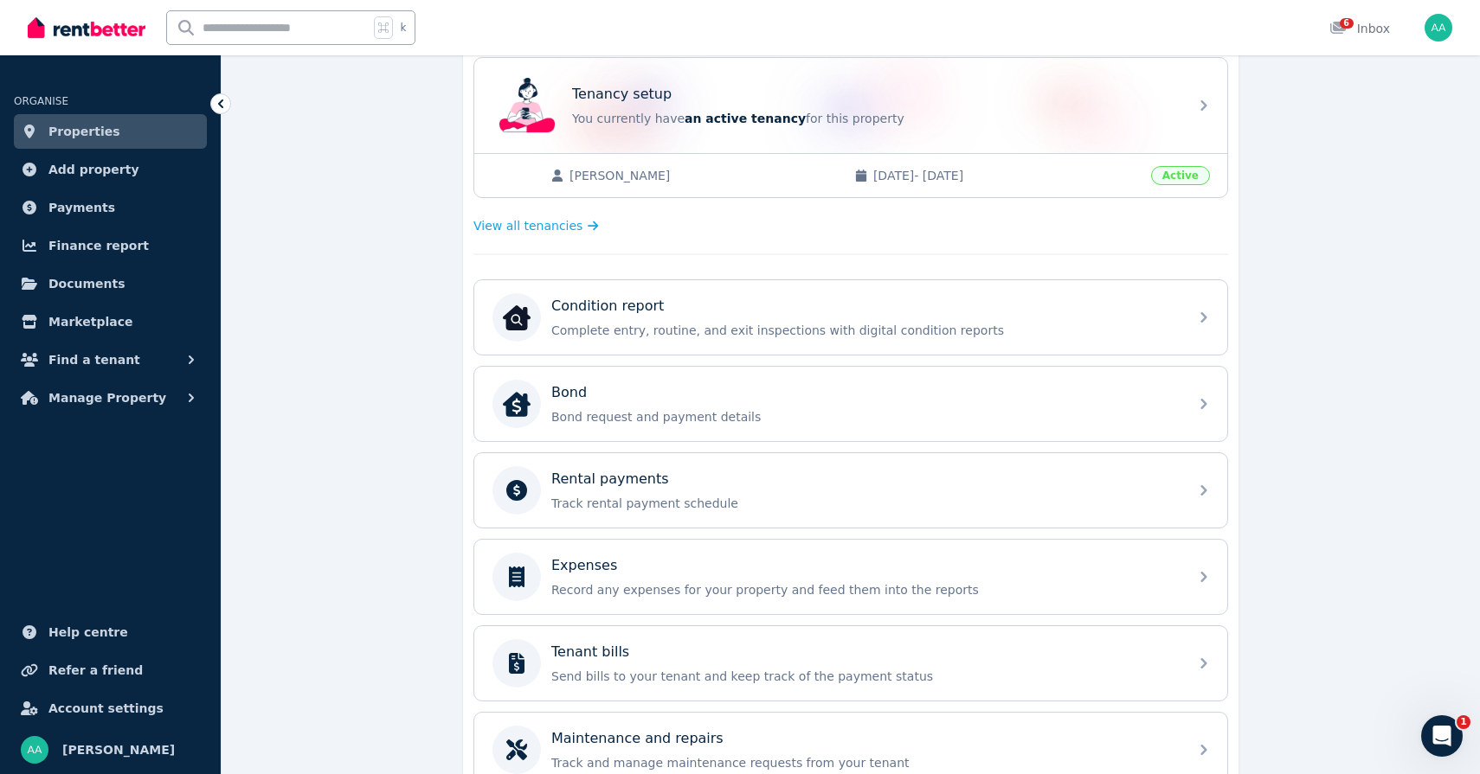
scroll to position [357, 0]
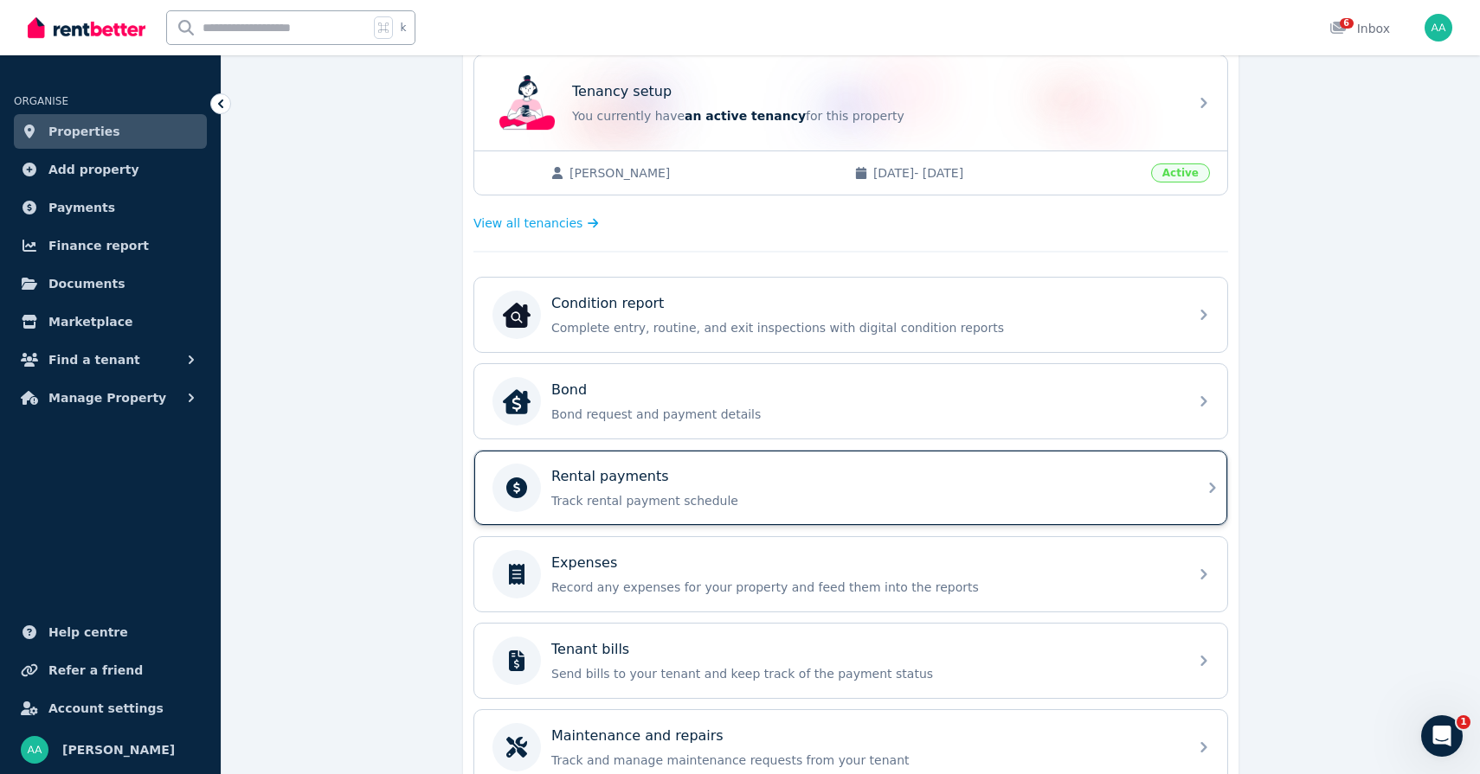
click at [1029, 474] on div "Rental payments" at bounding box center [864, 476] width 626 height 21
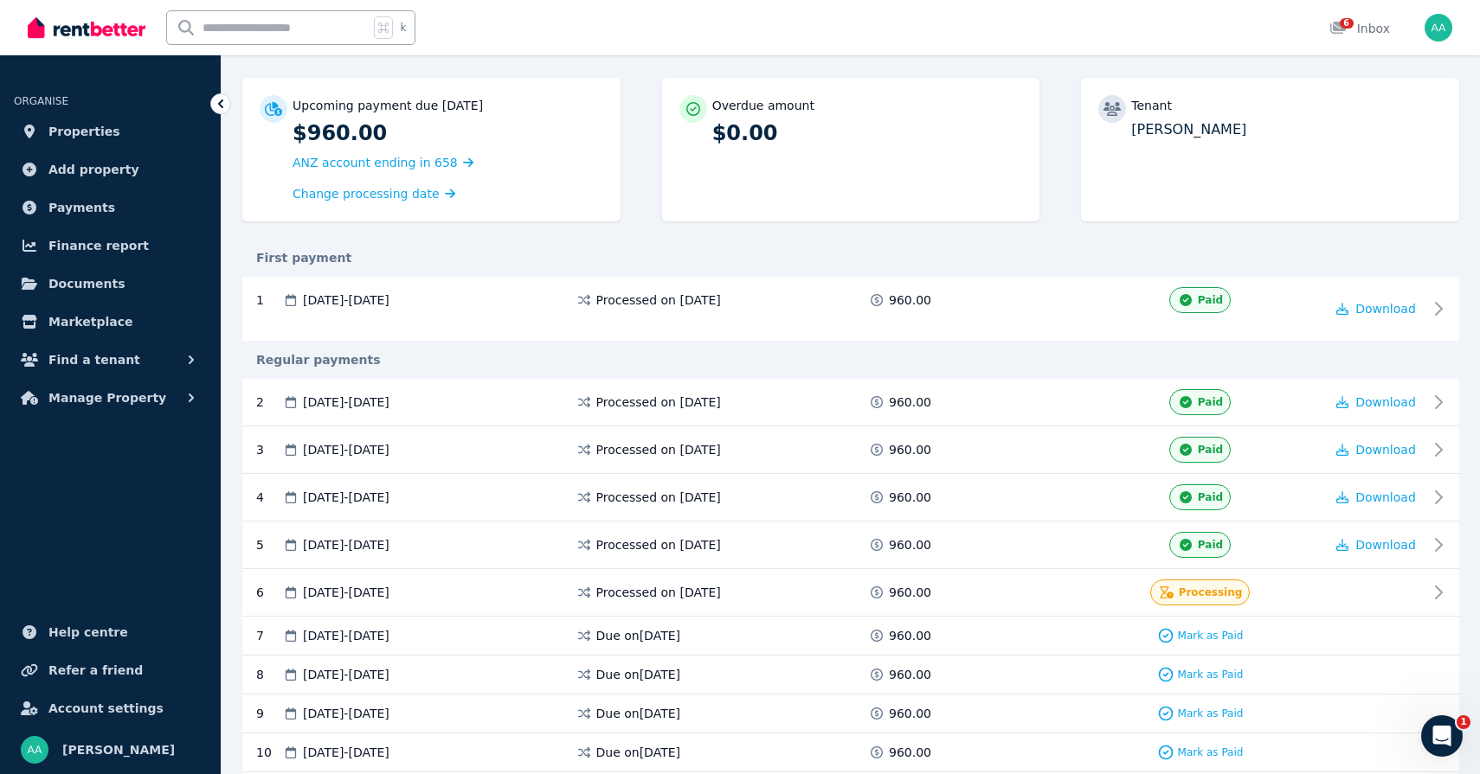
scroll to position [150, 0]
click at [1388, 543] on span "Download" at bounding box center [1385, 544] width 61 height 14
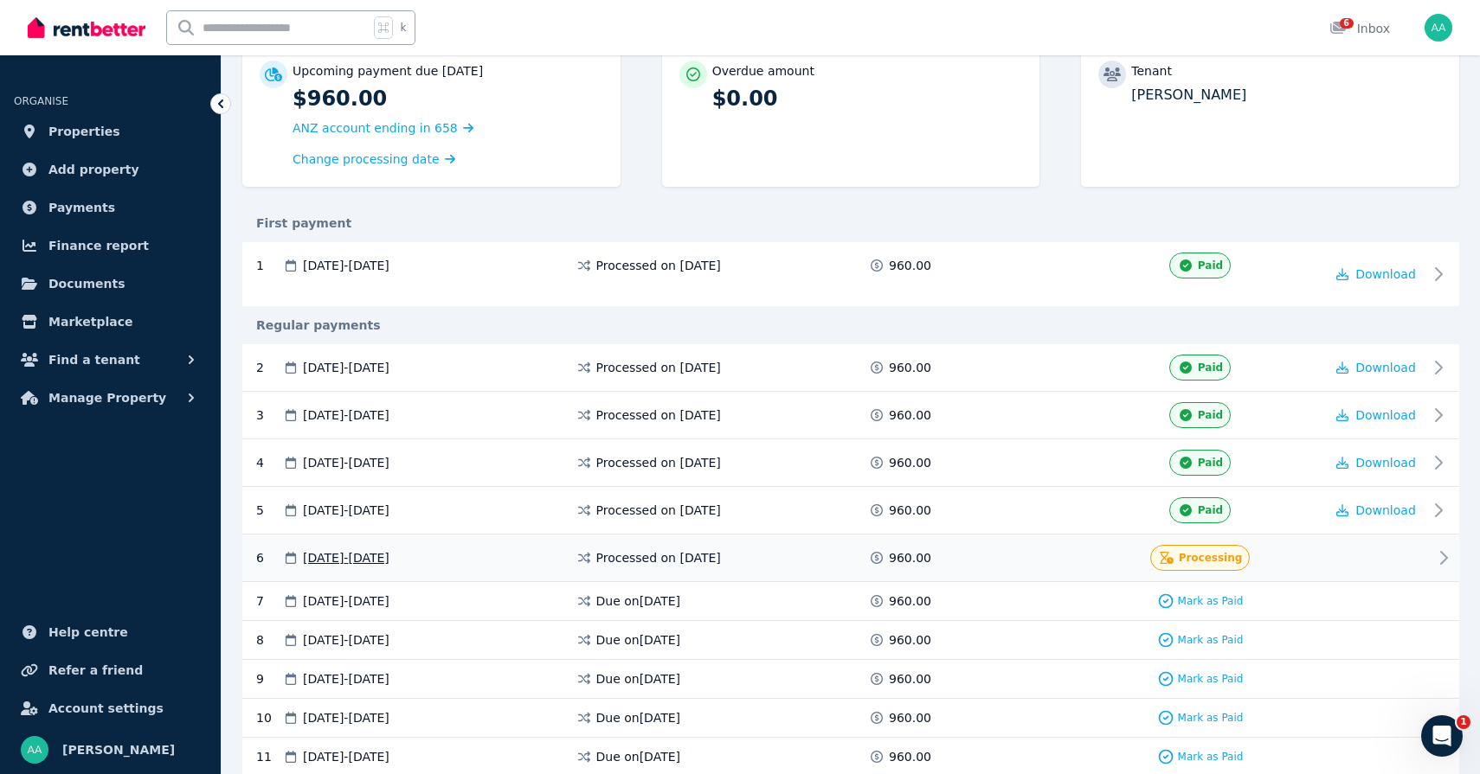
scroll to position [0, 0]
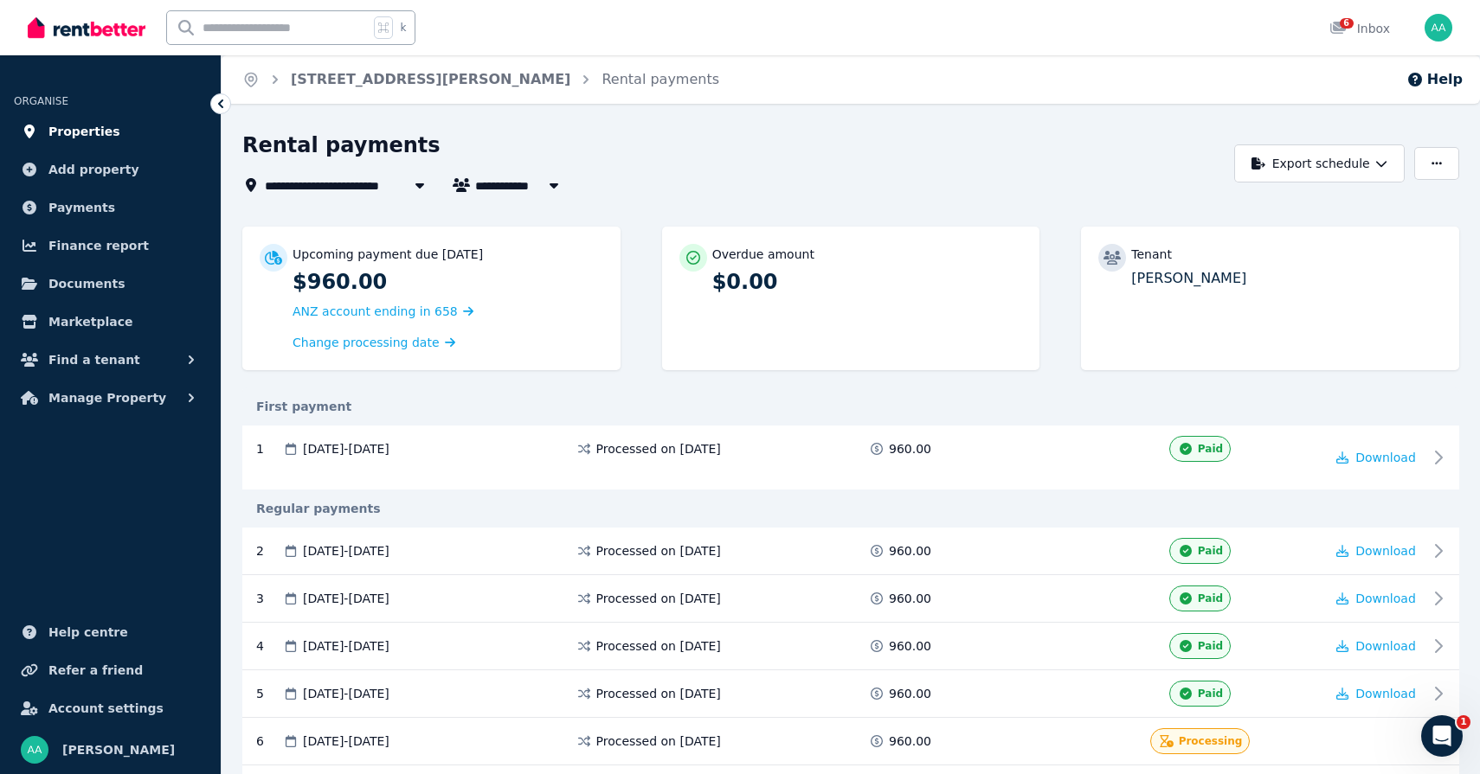
click at [53, 140] on span "Properties" at bounding box center [84, 131] width 72 height 21
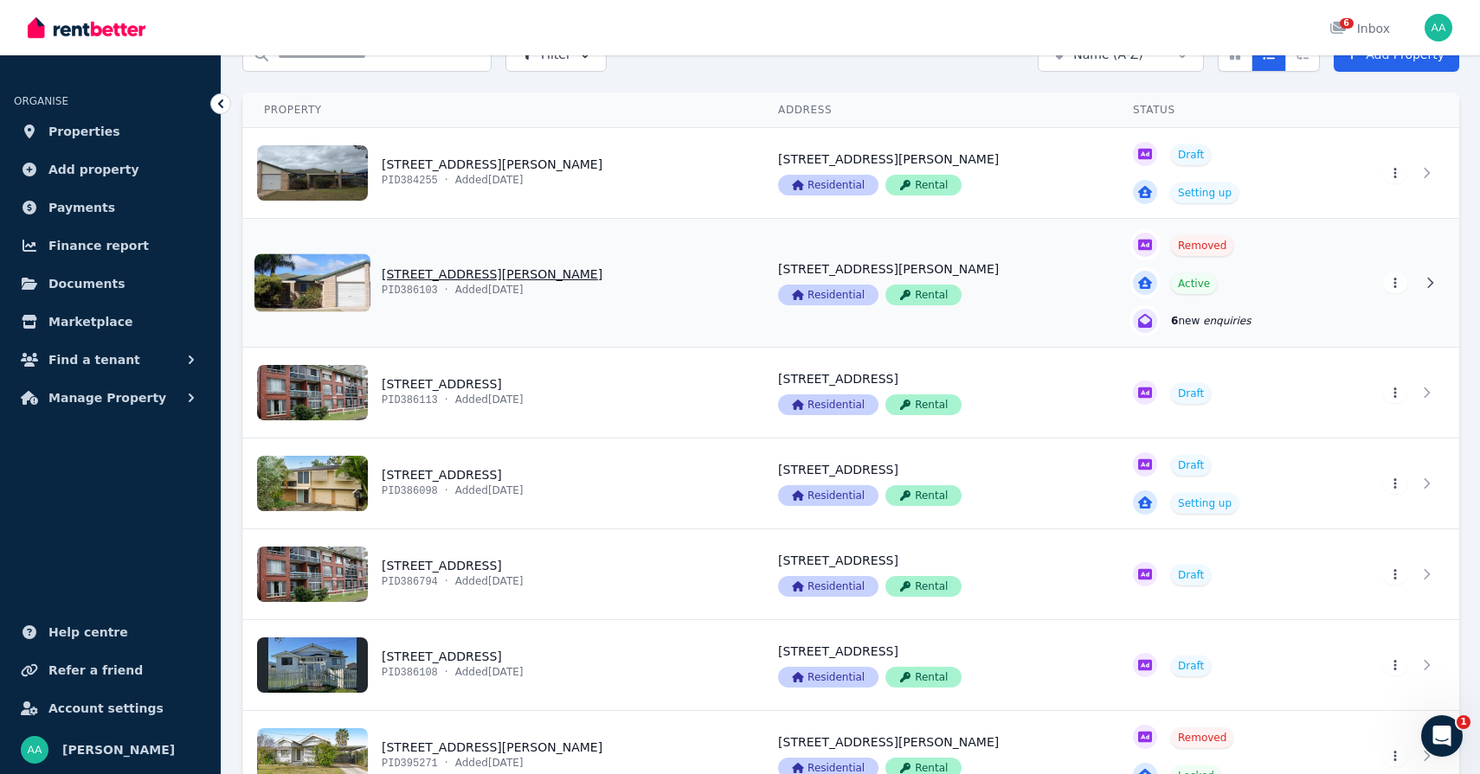
scroll to position [201, 0]
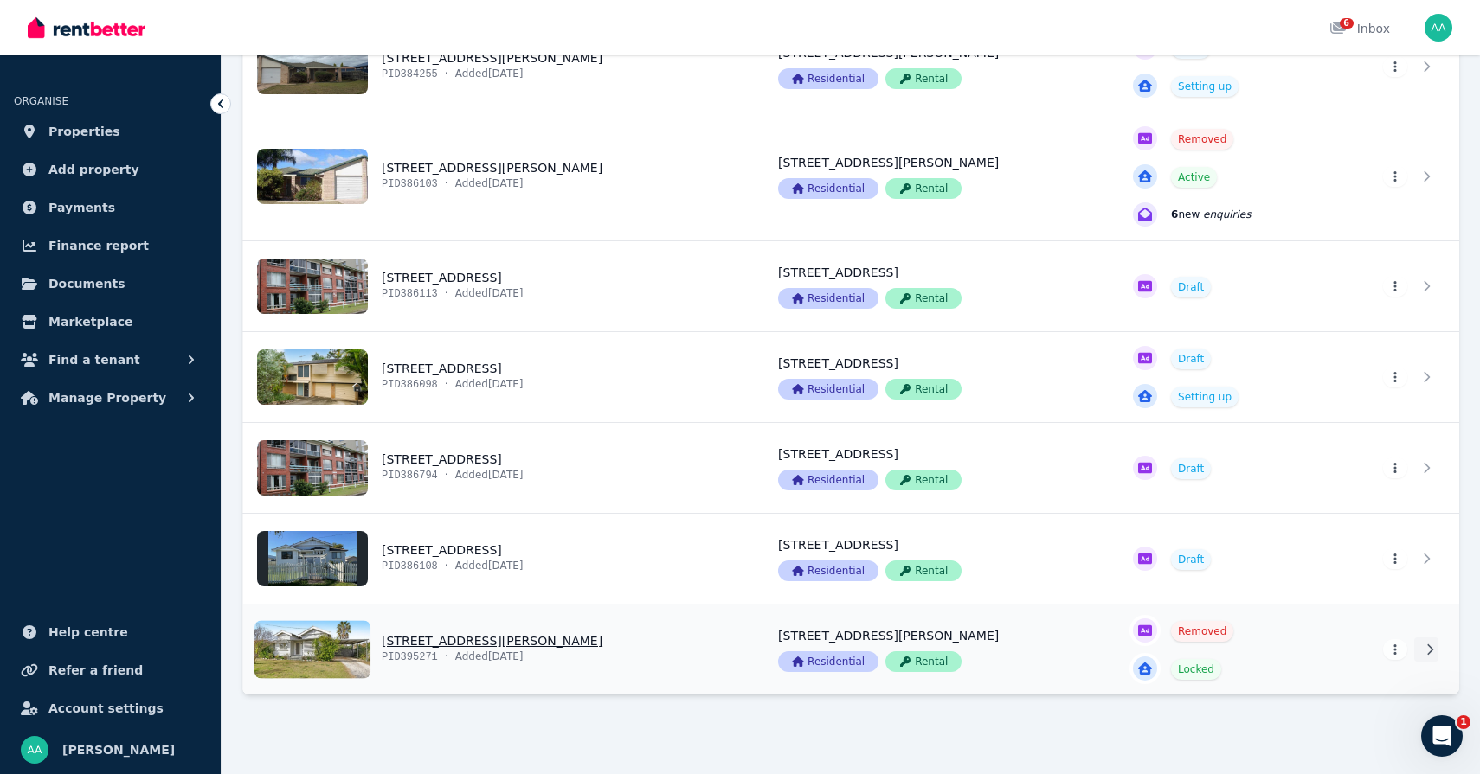
click at [1430, 653] on icon at bounding box center [1429, 650] width 17 height 12
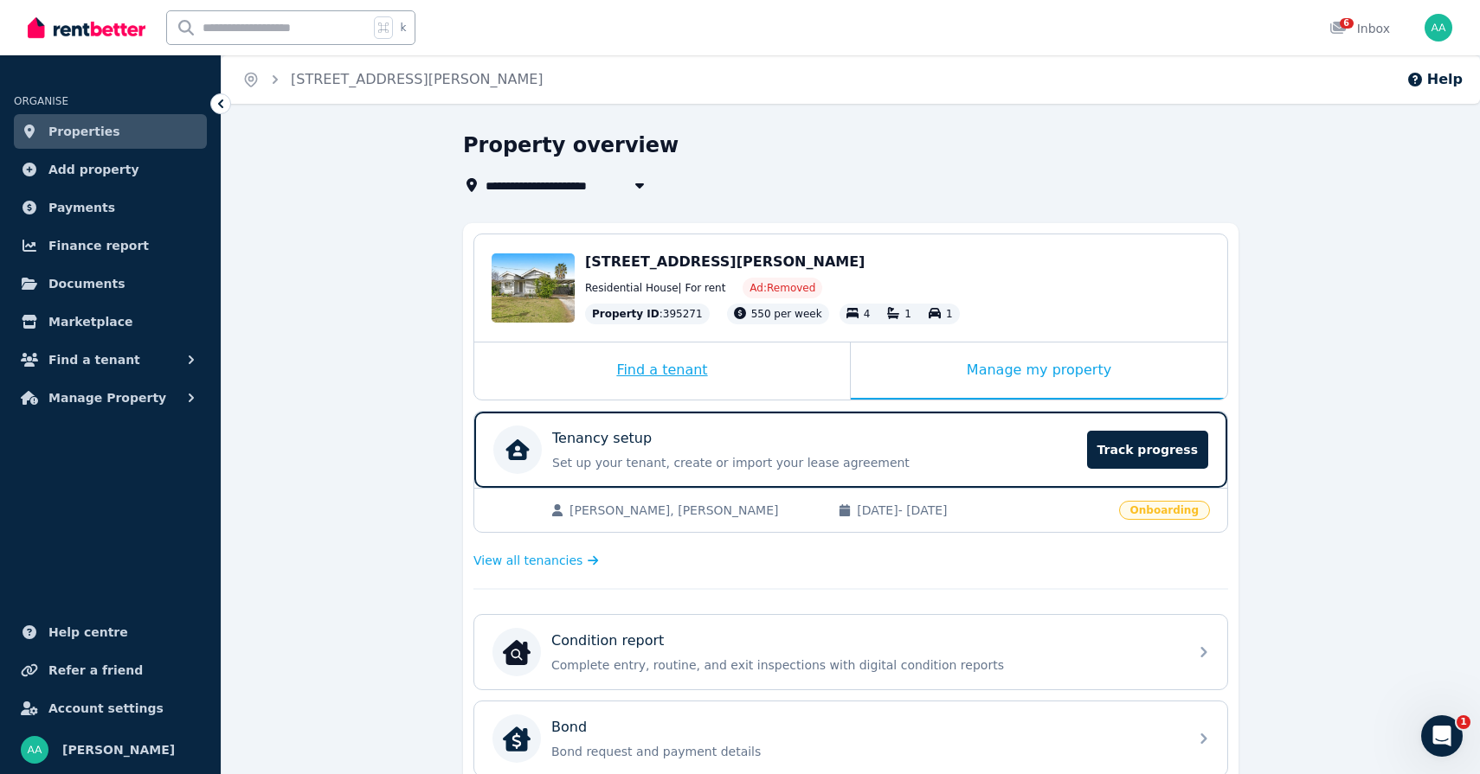
click at [633, 391] on div "Find a tenant" at bounding box center [662, 371] width 376 height 57
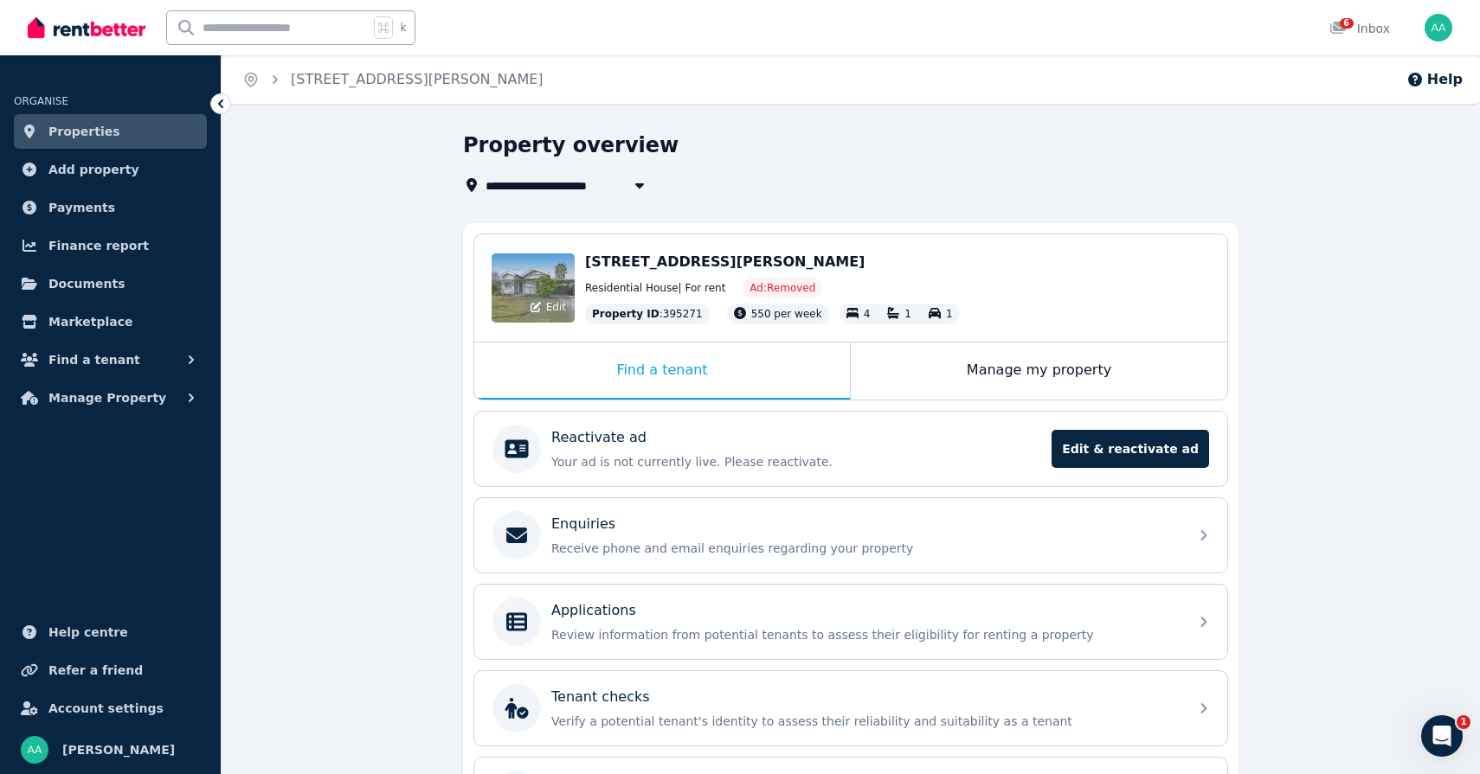
click at [541, 308] on div "Edit" at bounding box center [548, 307] width 46 height 24
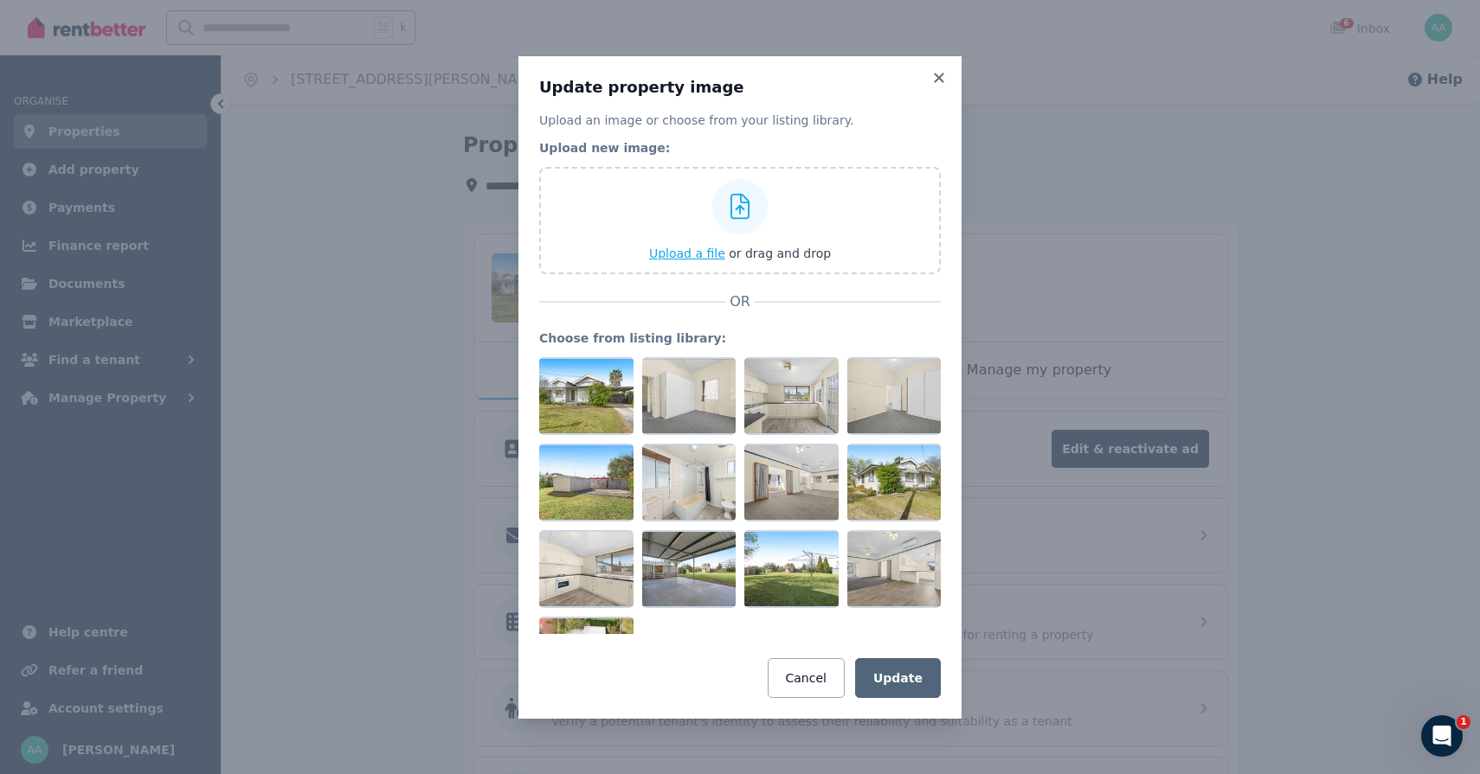
click at [699, 259] on span "Upload a file" at bounding box center [687, 254] width 76 height 14
click at [829, 699] on div "Update property image Upload an image or choose from your listing library. Uplo…" at bounding box center [739, 387] width 443 height 663
click at [825, 692] on button "Cancel" at bounding box center [806, 678] width 77 height 40
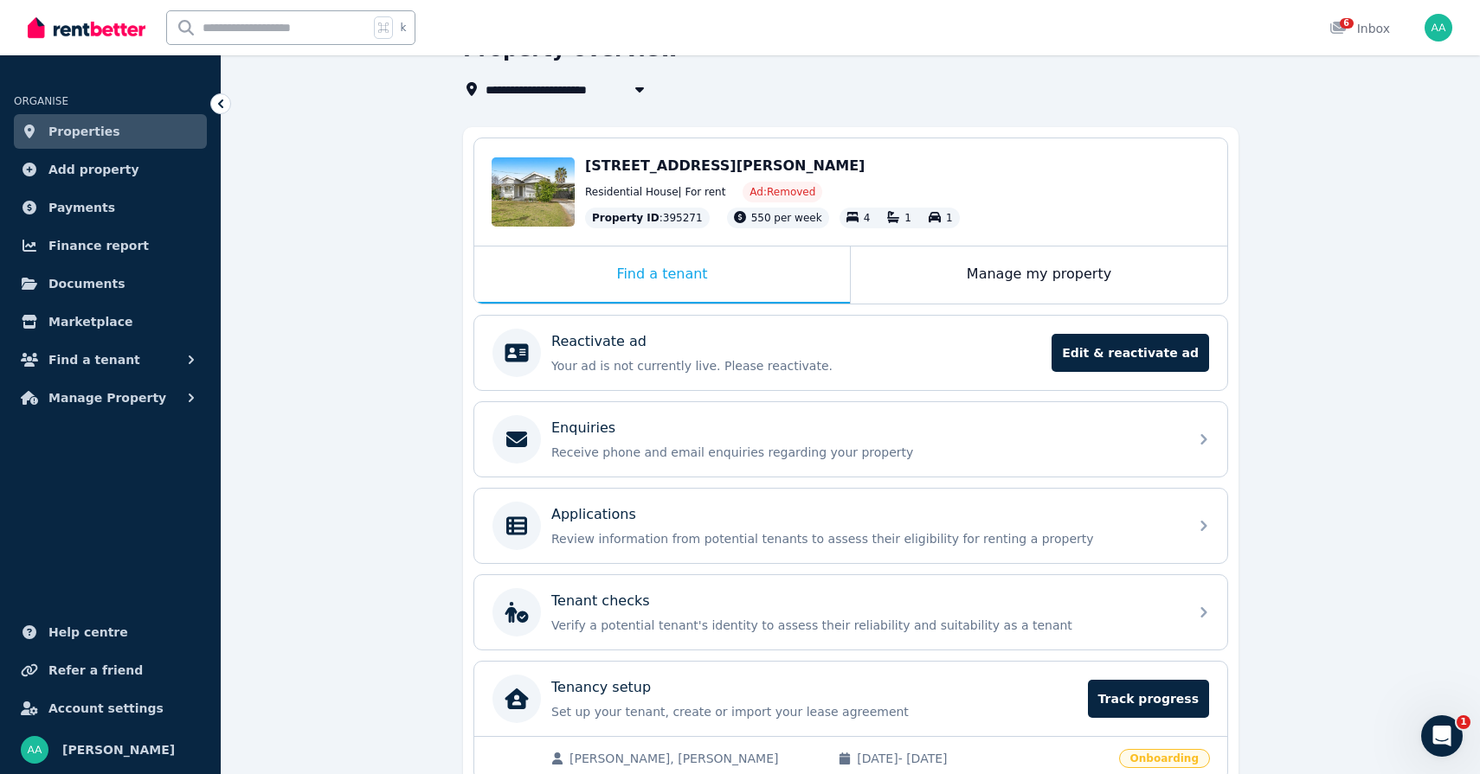
scroll to position [179, 0]
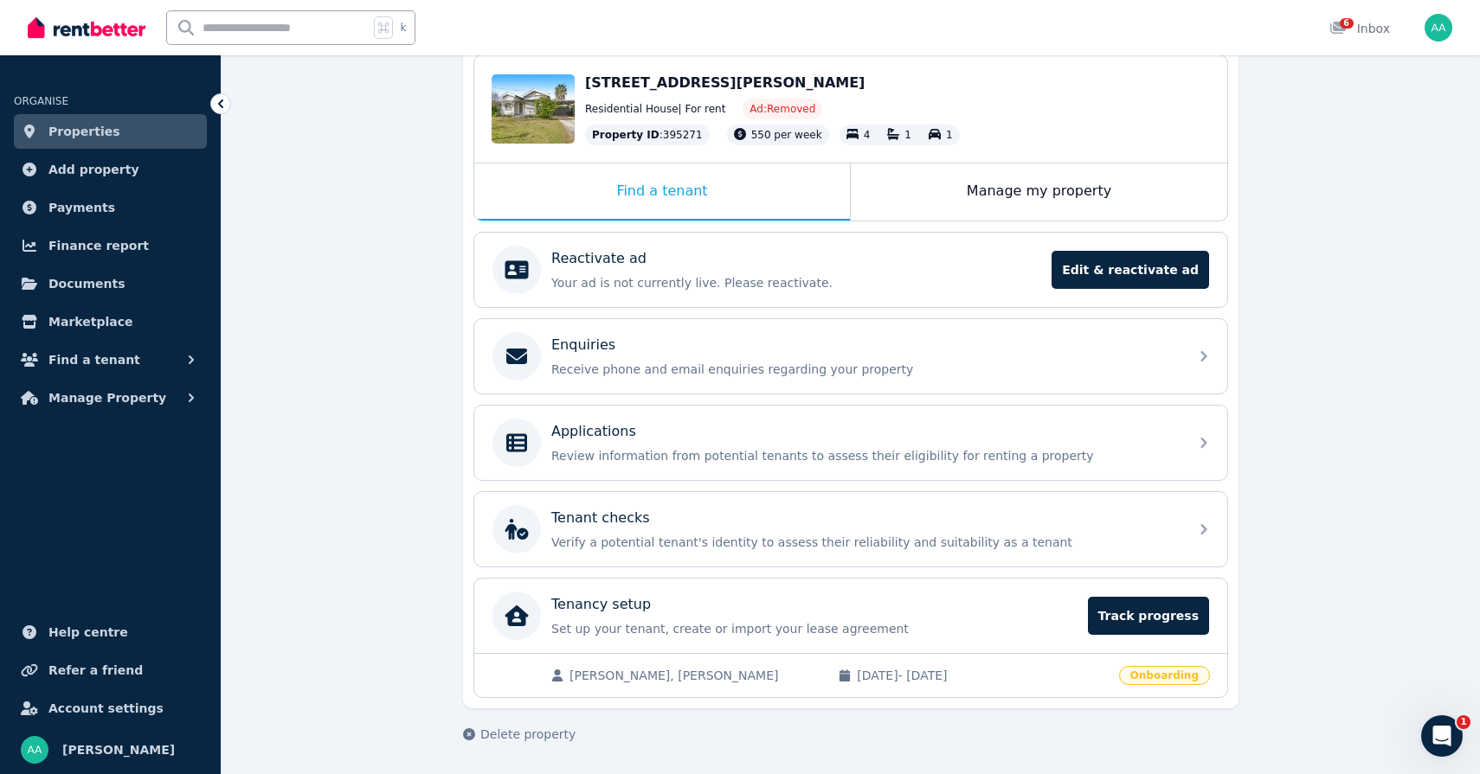
click at [794, 138] on span "550 per week" at bounding box center [786, 135] width 71 height 12
click at [957, 181] on div "Manage my property" at bounding box center [1039, 192] width 376 height 57
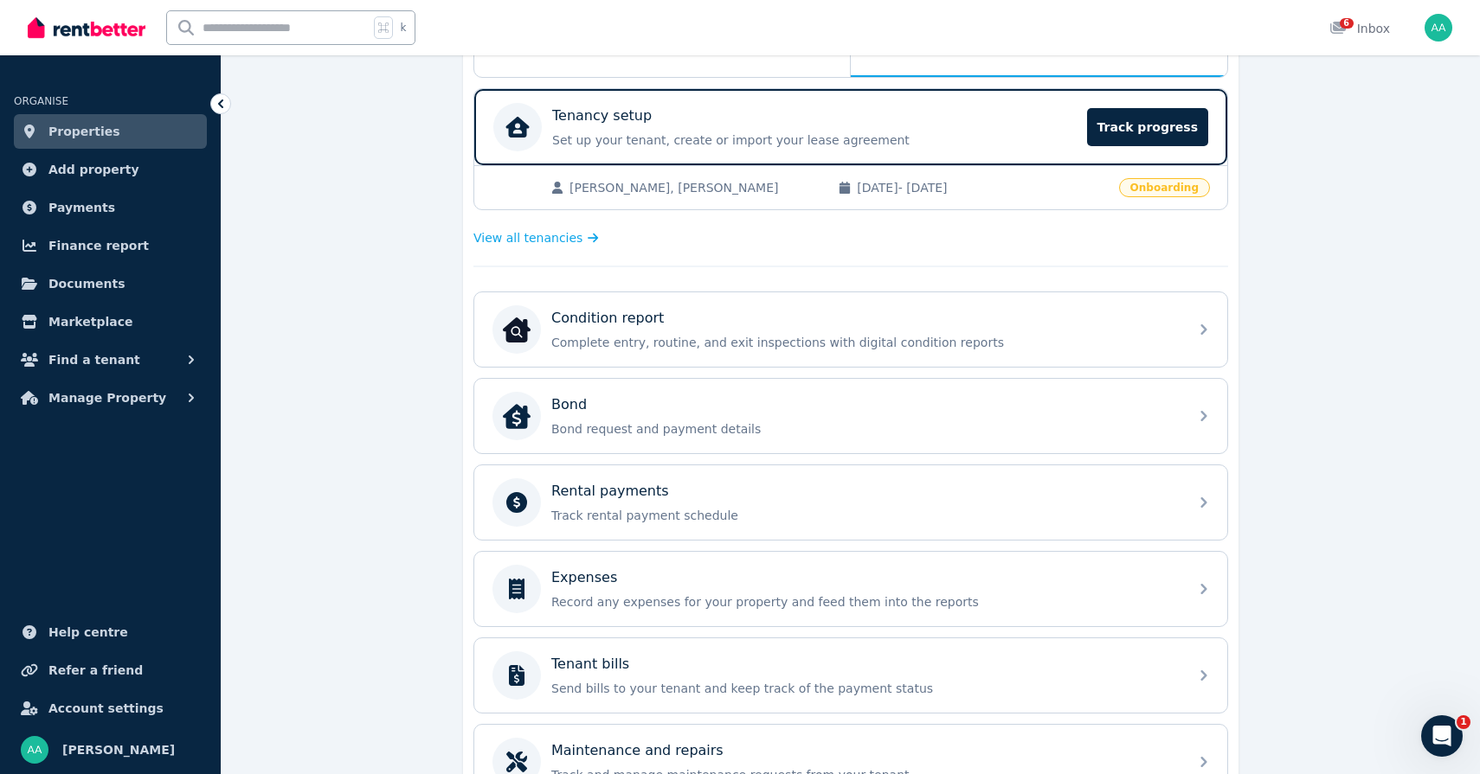
scroll to position [331, 0]
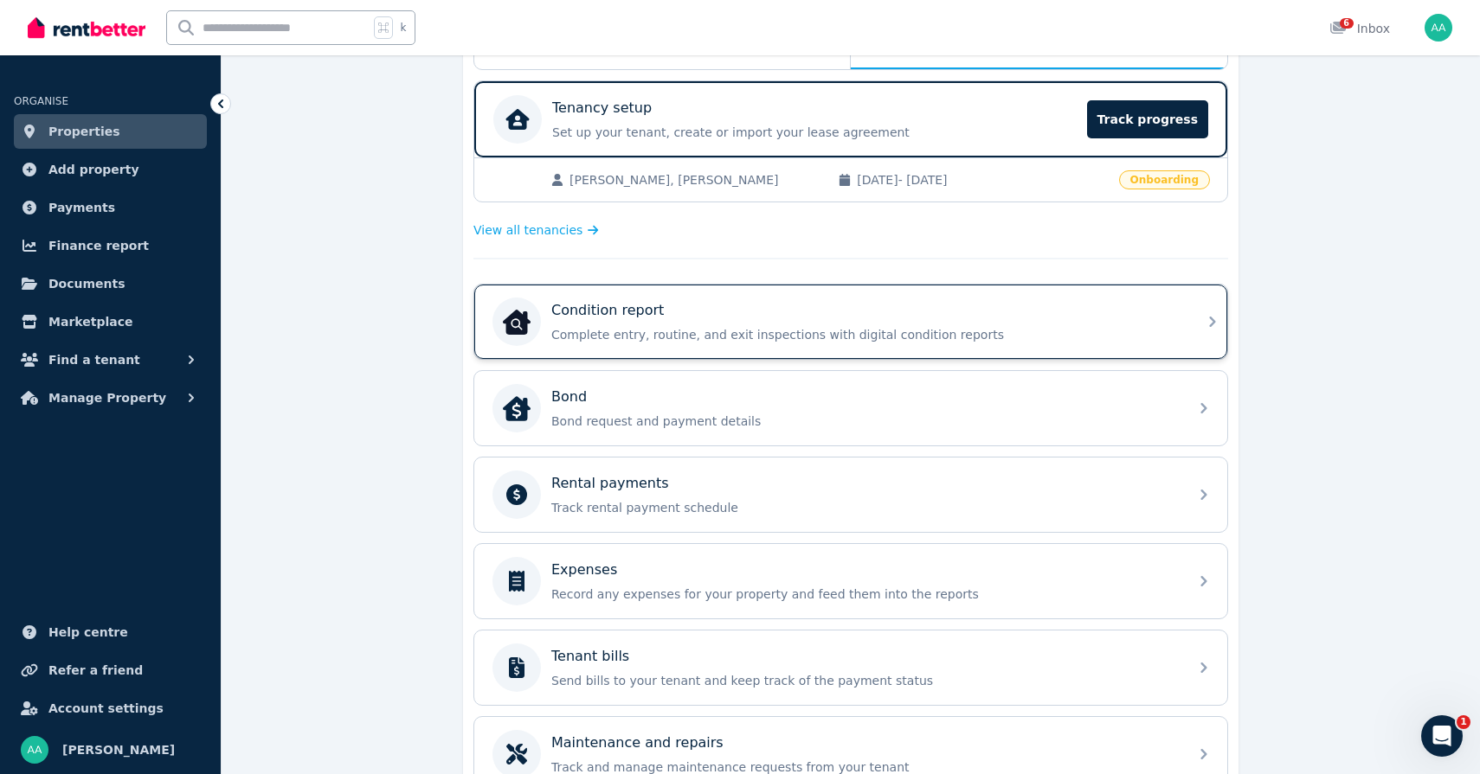
click at [866, 307] on div "Condition report" at bounding box center [864, 310] width 626 height 21
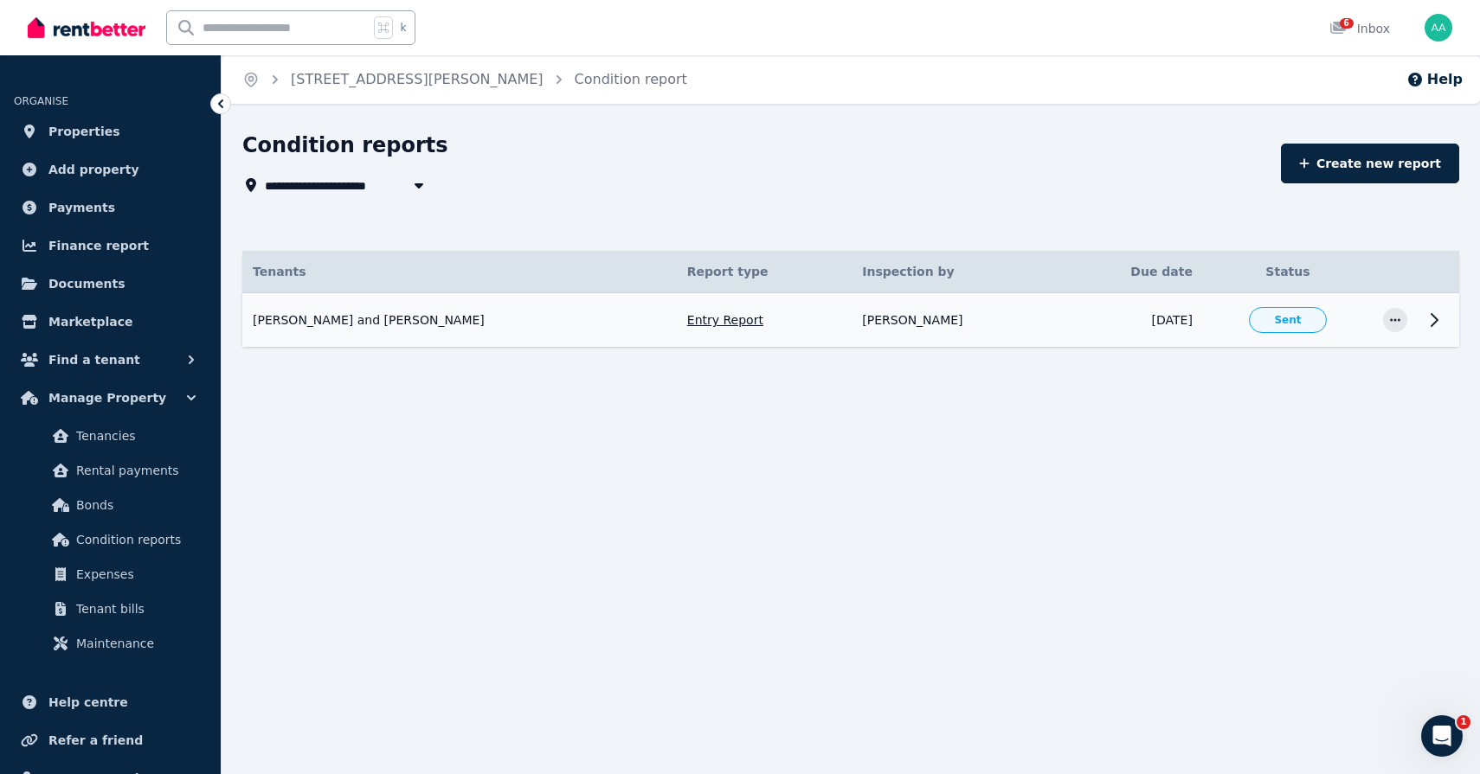
click at [1151, 327] on td "[DATE]" at bounding box center [1132, 320] width 142 height 55
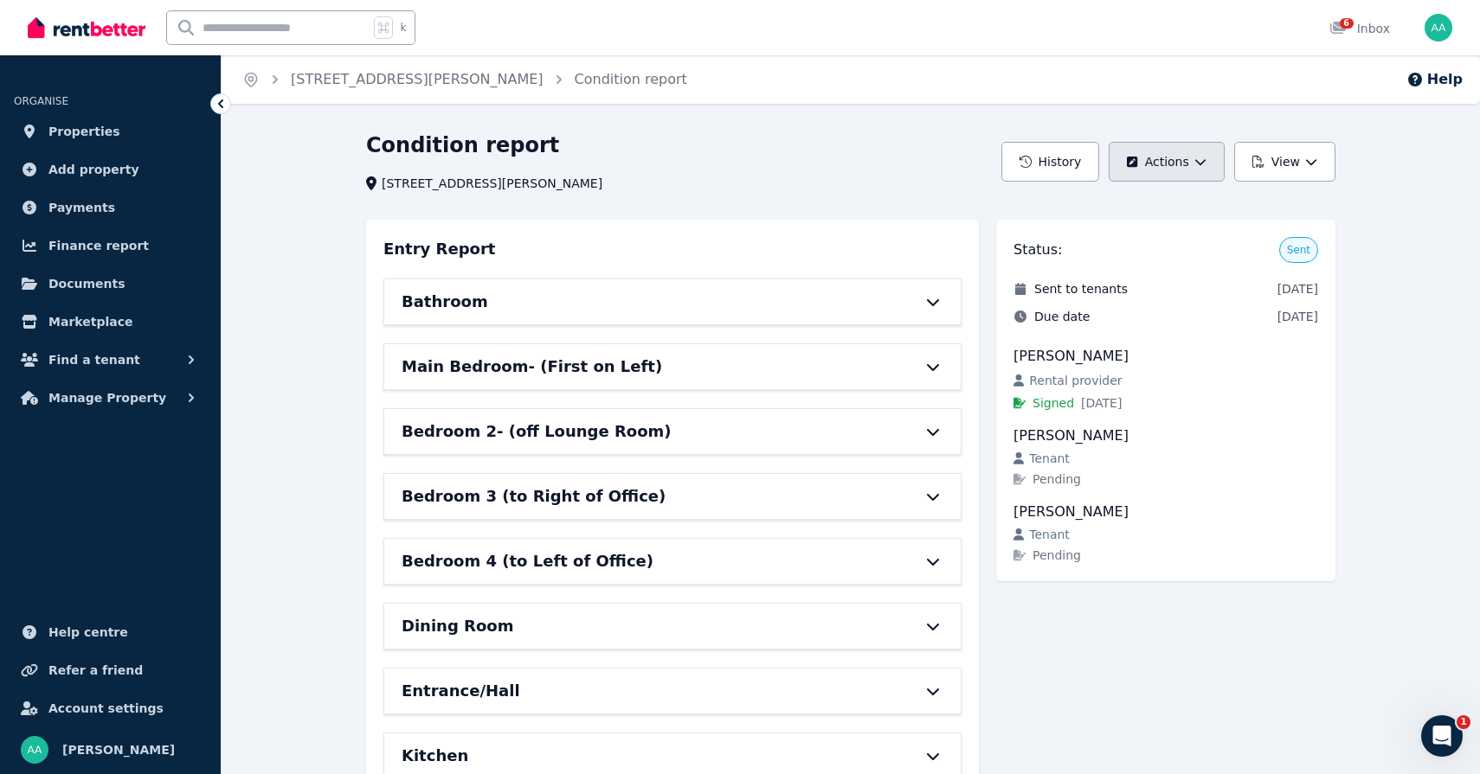
click at [1180, 170] on button "Actions" at bounding box center [1165, 162] width 115 height 40
click at [1175, 163] on button "Actions" at bounding box center [1165, 162] width 115 height 40
click at [1081, 212] on p "Edit report" at bounding box center [1109, 207] width 78 height 17
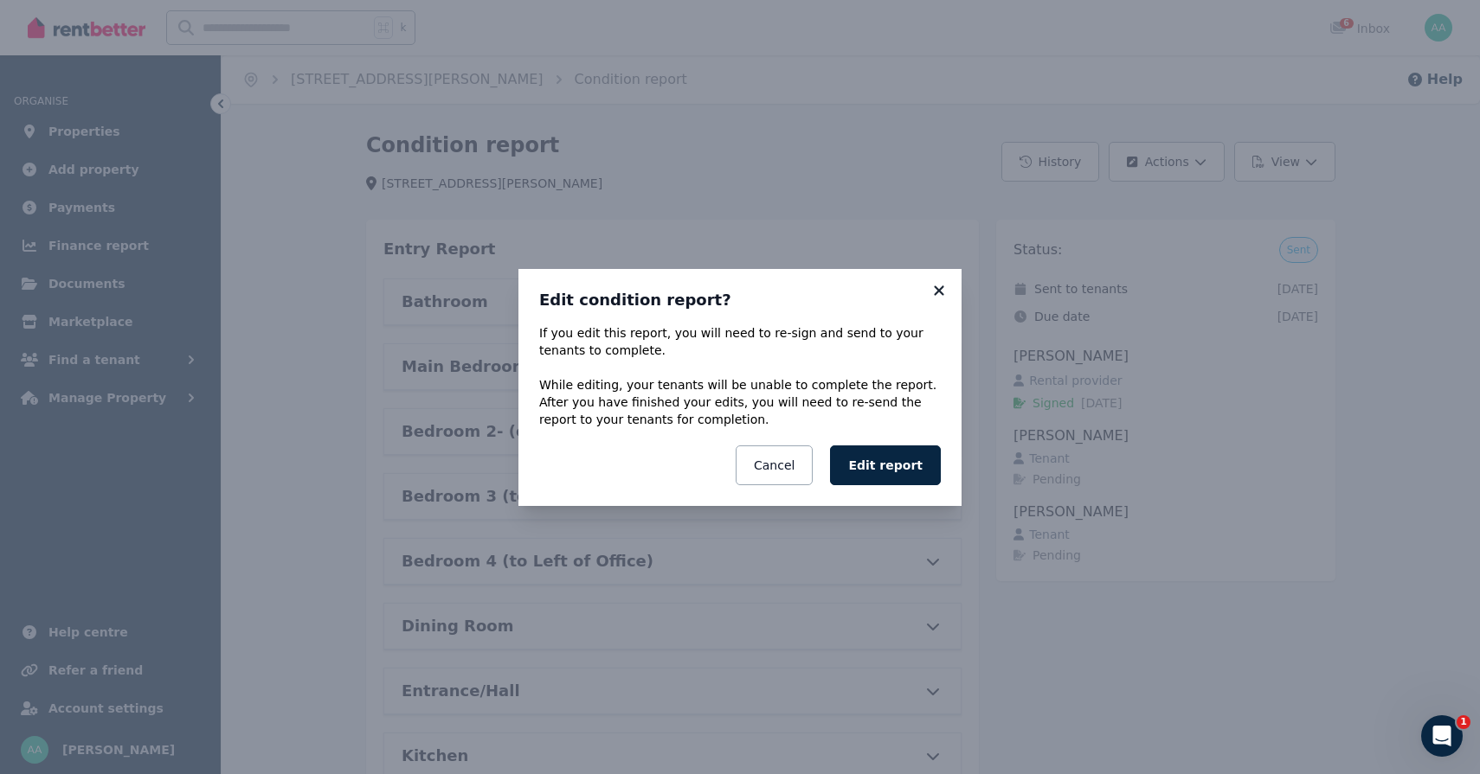
click at [941, 283] on icon at bounding box center [938, 291] width 17 height 16
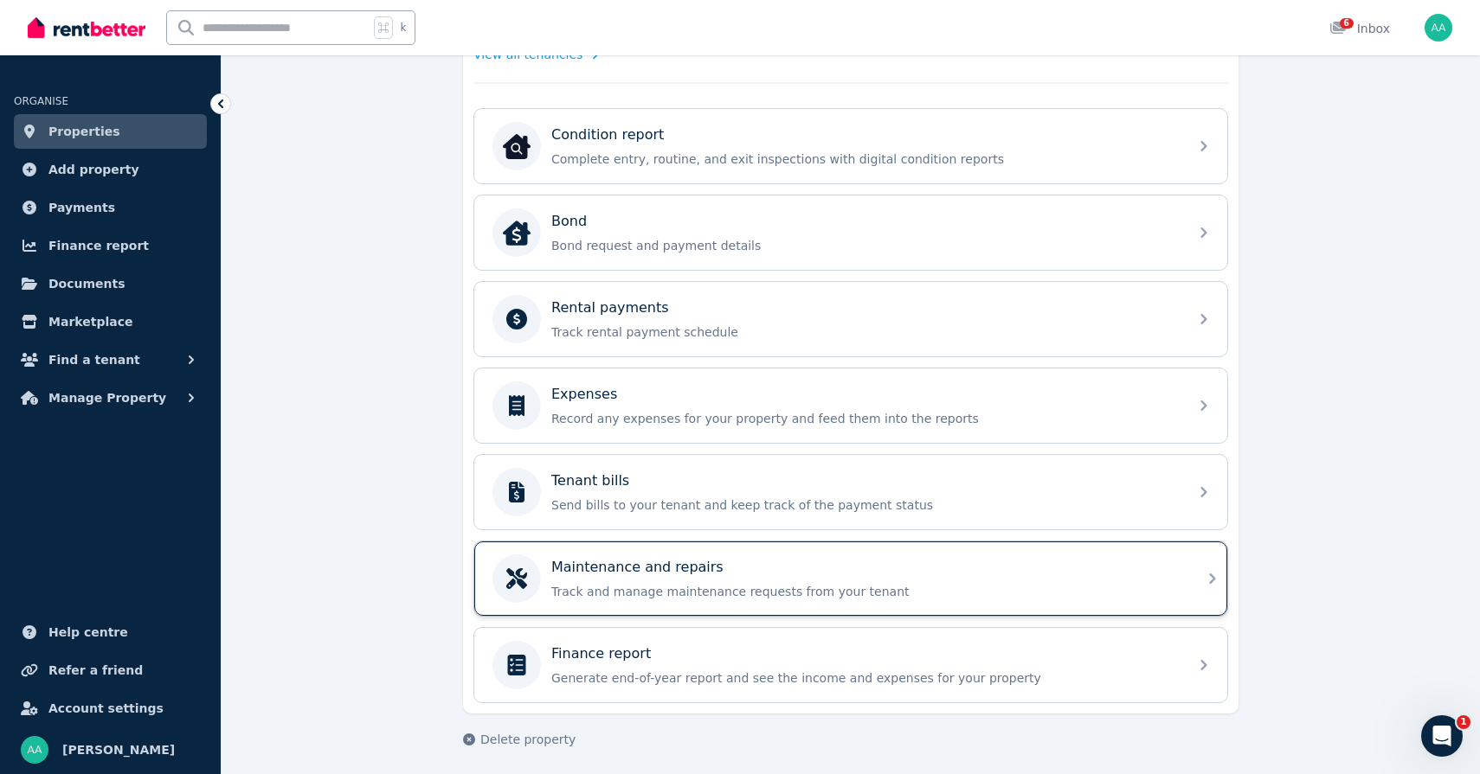
scroll to position [511, 0]
